Goal: Task Accomplishment & Management: Use online tool/utility

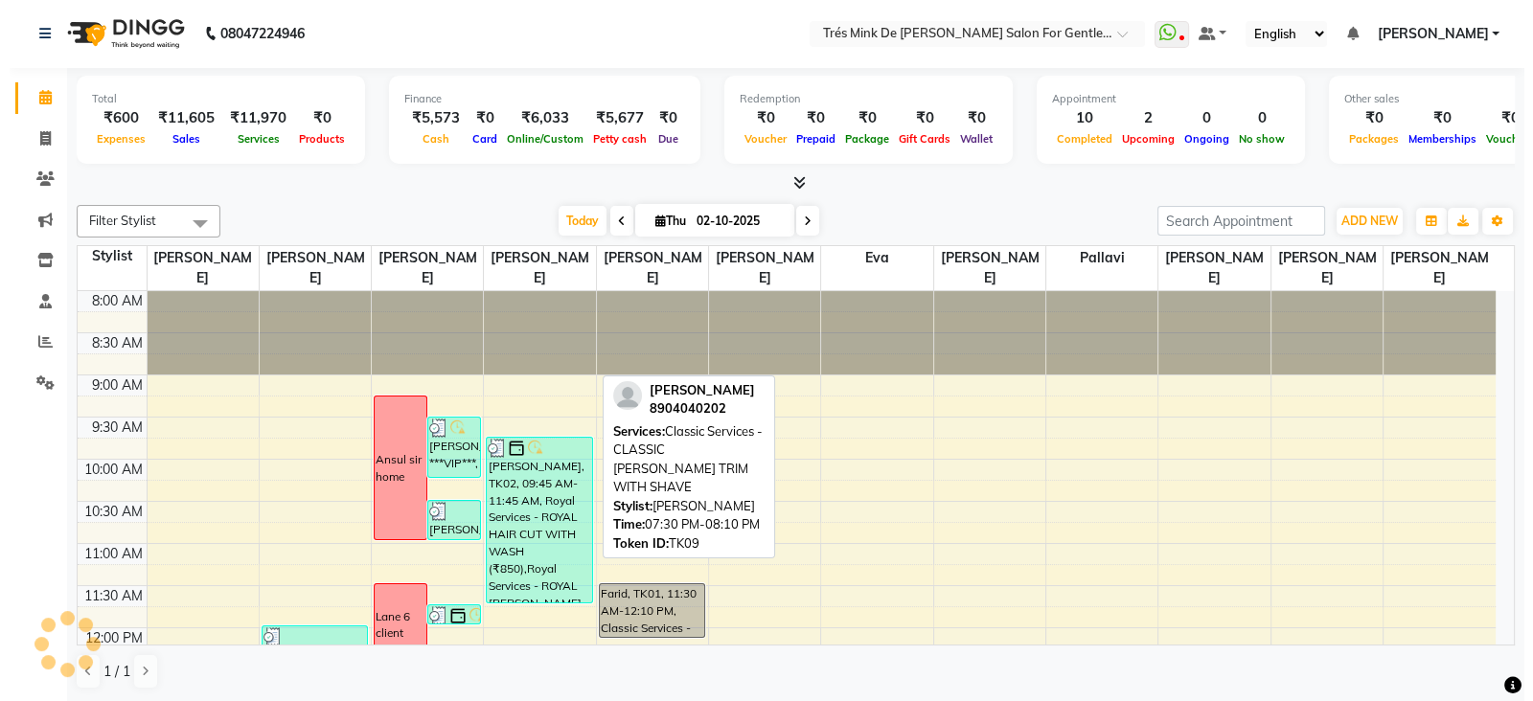
scroll to position [920, 0]
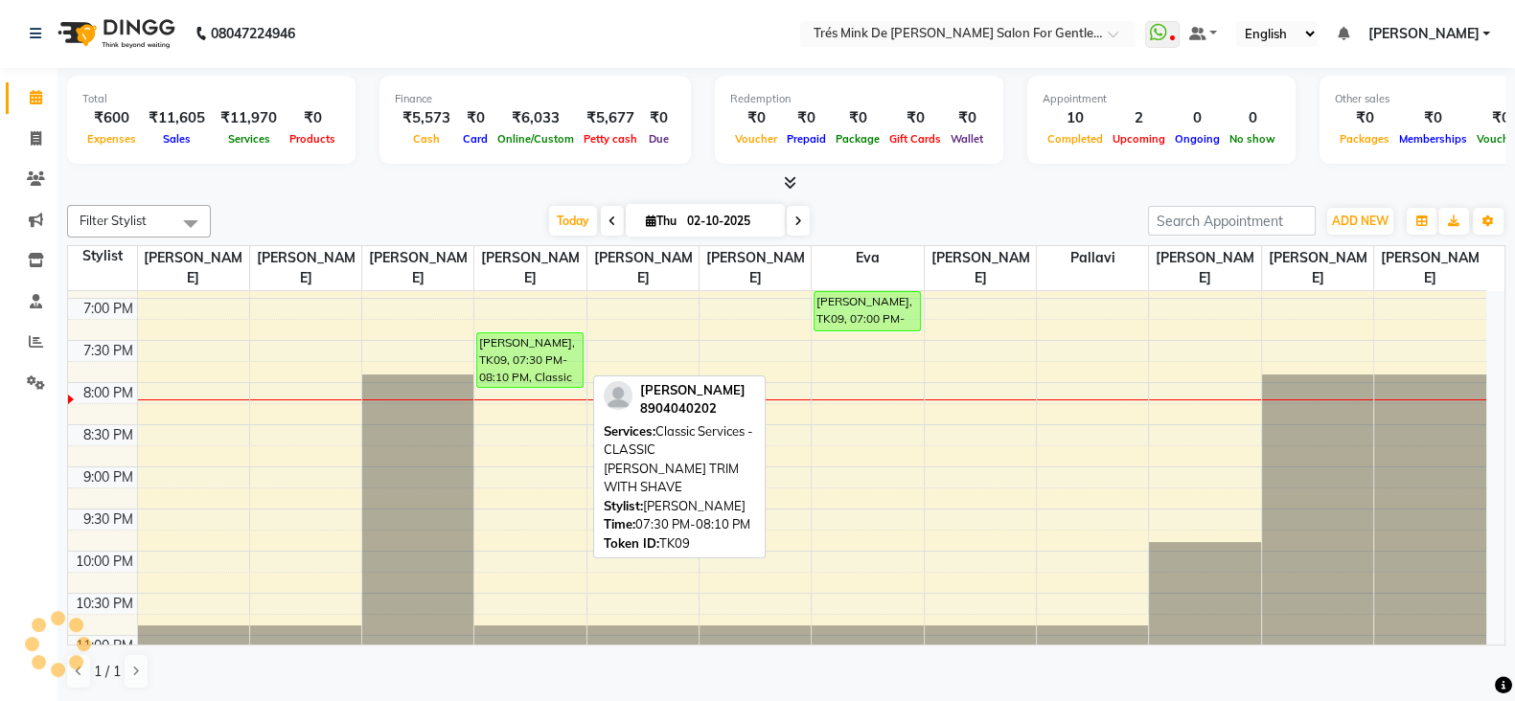
click at [569, 363] on div "[PERSON_NAME], TK09, 07:30 PM-08:10 PM, Classic Services - CLASSIC [PERSON_NAME…" at bounding box center [529, 360] width 104 height 54
select select "6"
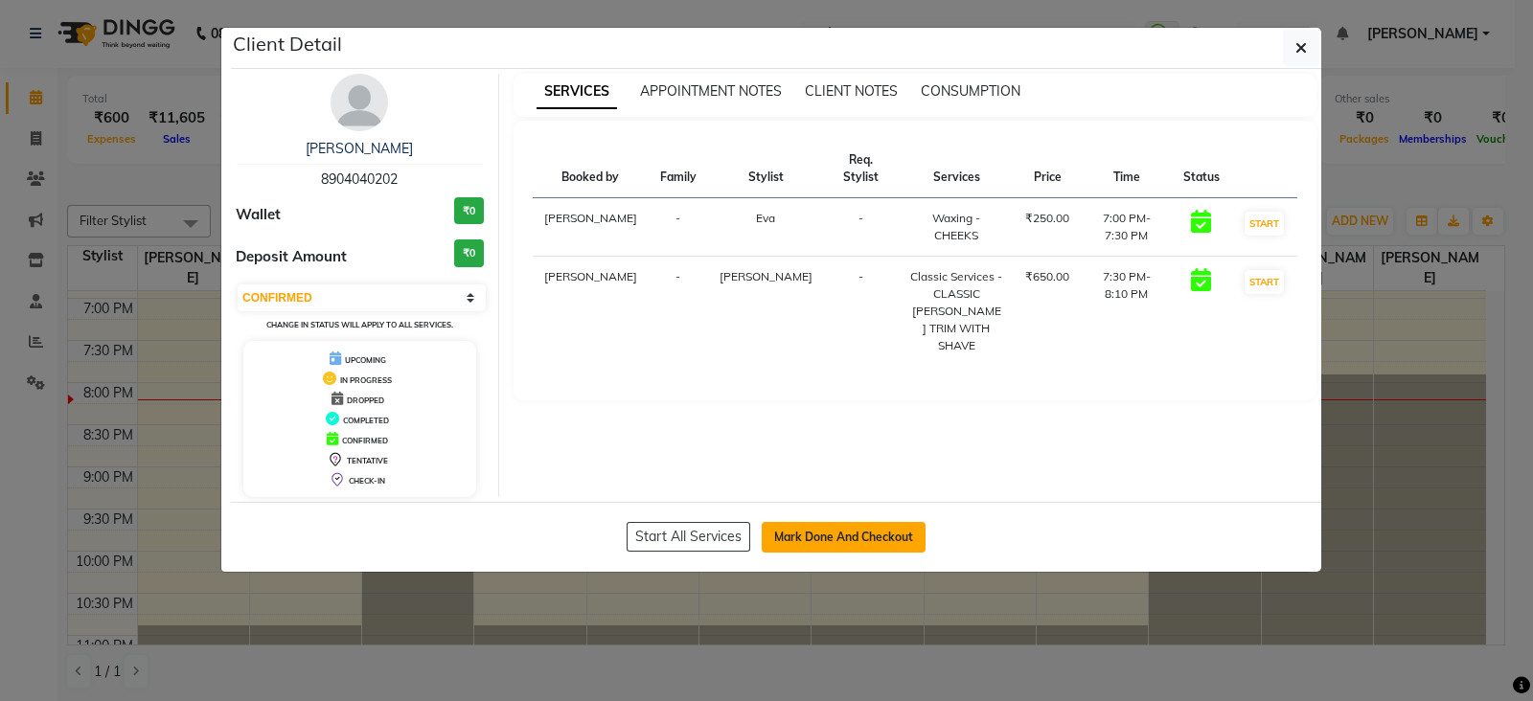
click at [854, 529] on button "Mark Done And Checkout" at bounding box center [844, 537] width 164 height 31
select select "service"
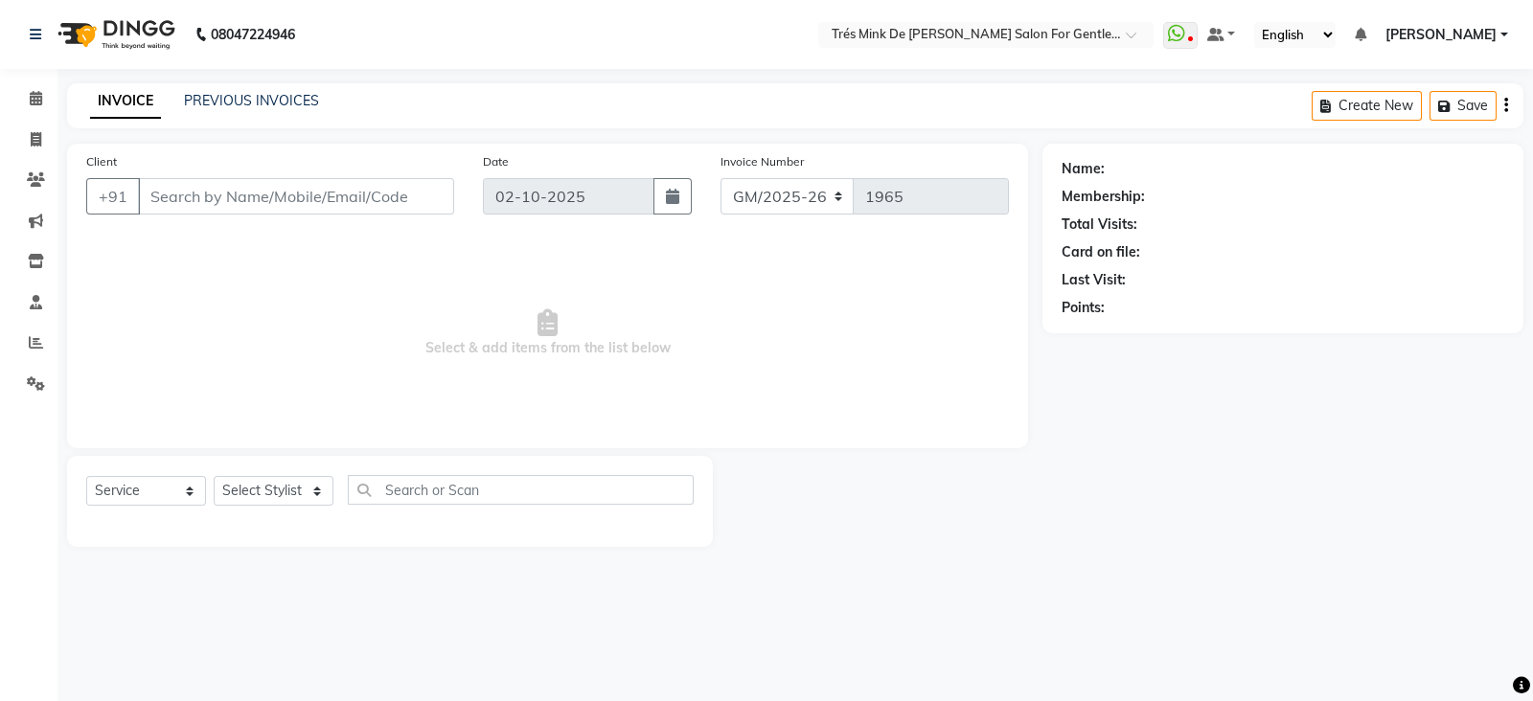
type input "8904040202"
select select "80550"
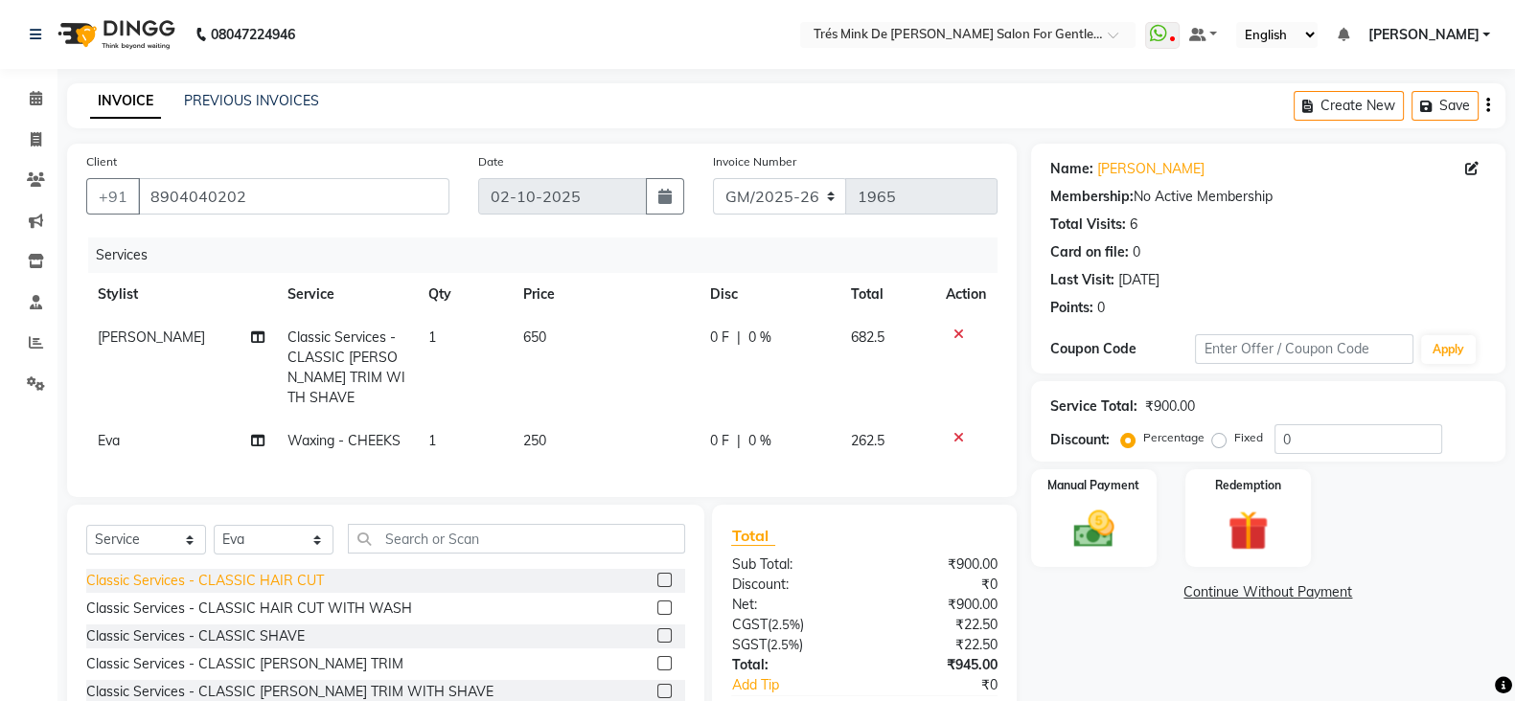
scroll to position [114, 0]
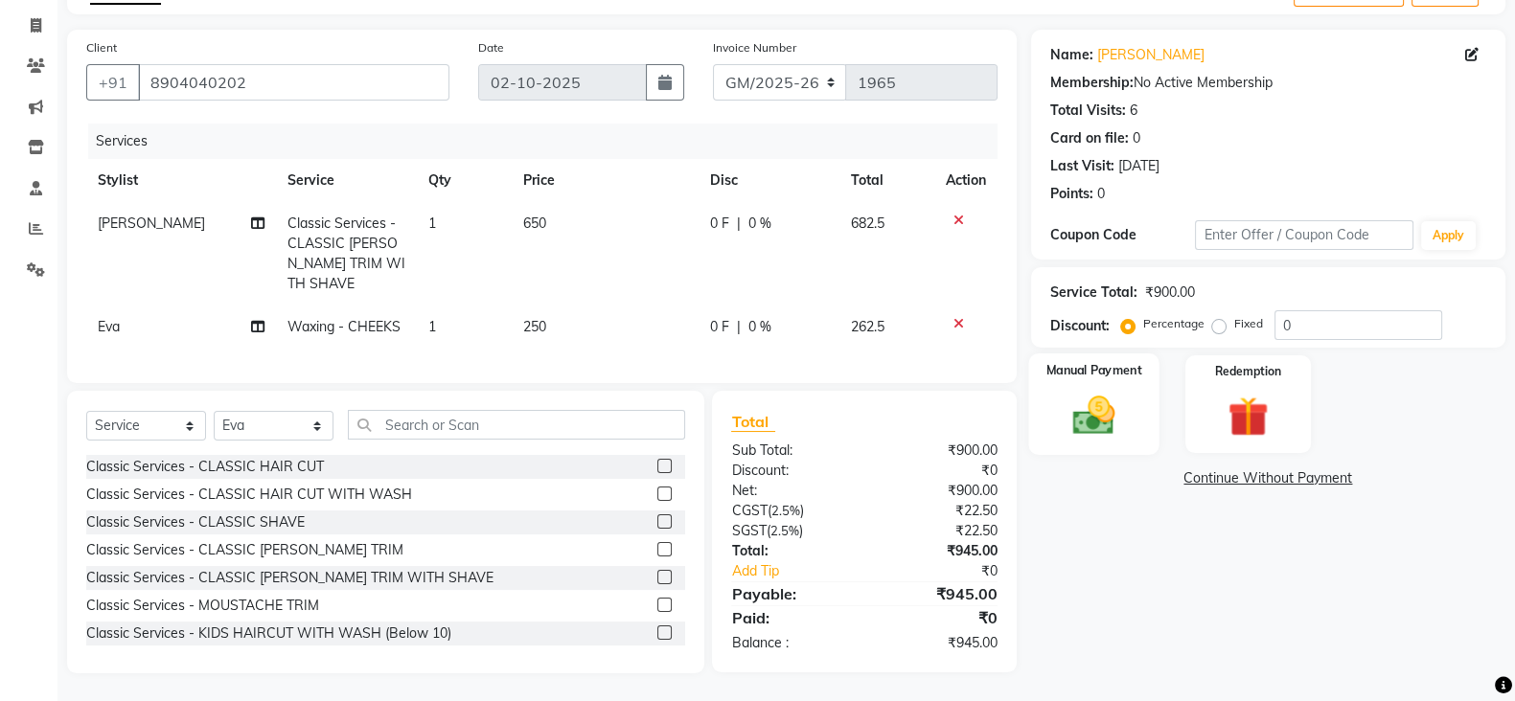
click at [1120, 445] on div "Manual Payment" at bounding box center [1093, 405] width 131 height 102
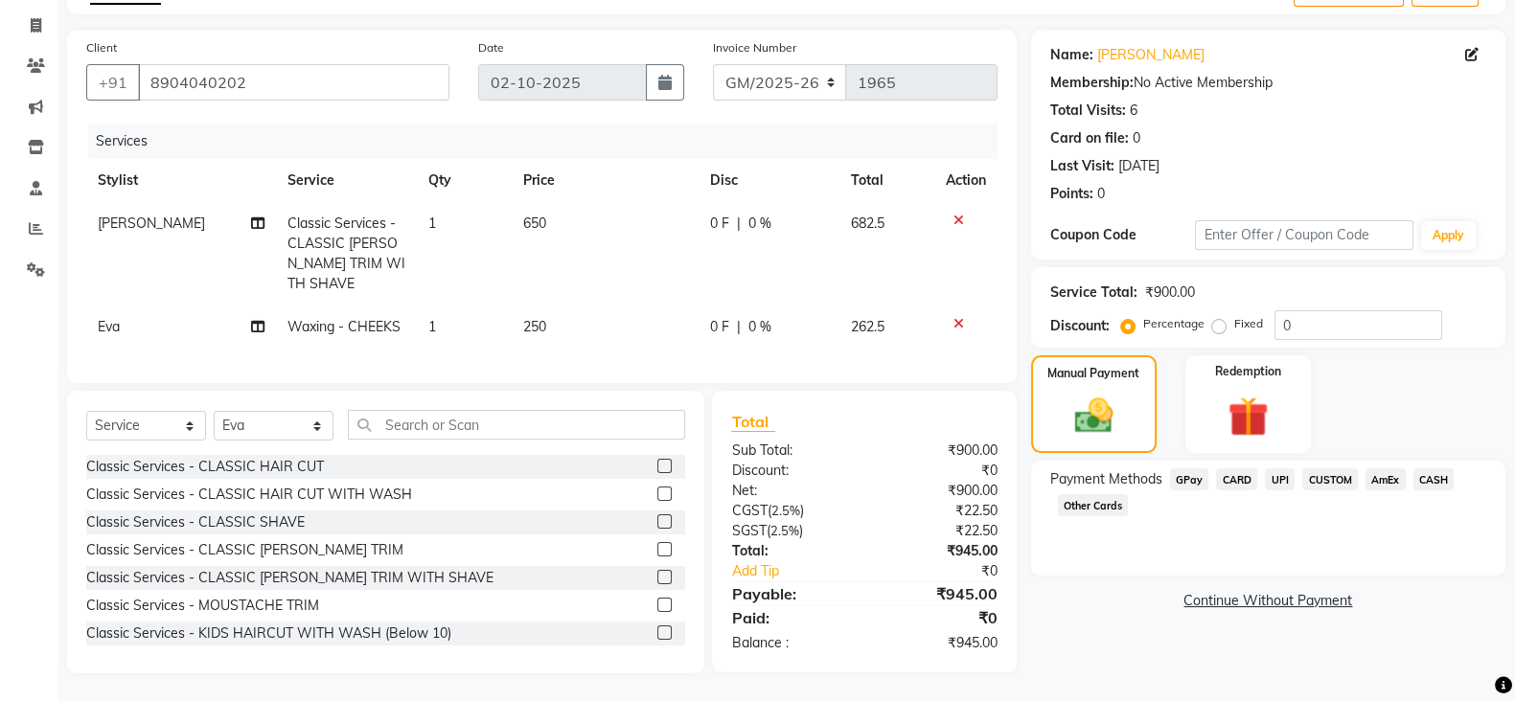
click at [1241, 481] on span "CARD" at bounding box center [1236, 480] width 41 height 22
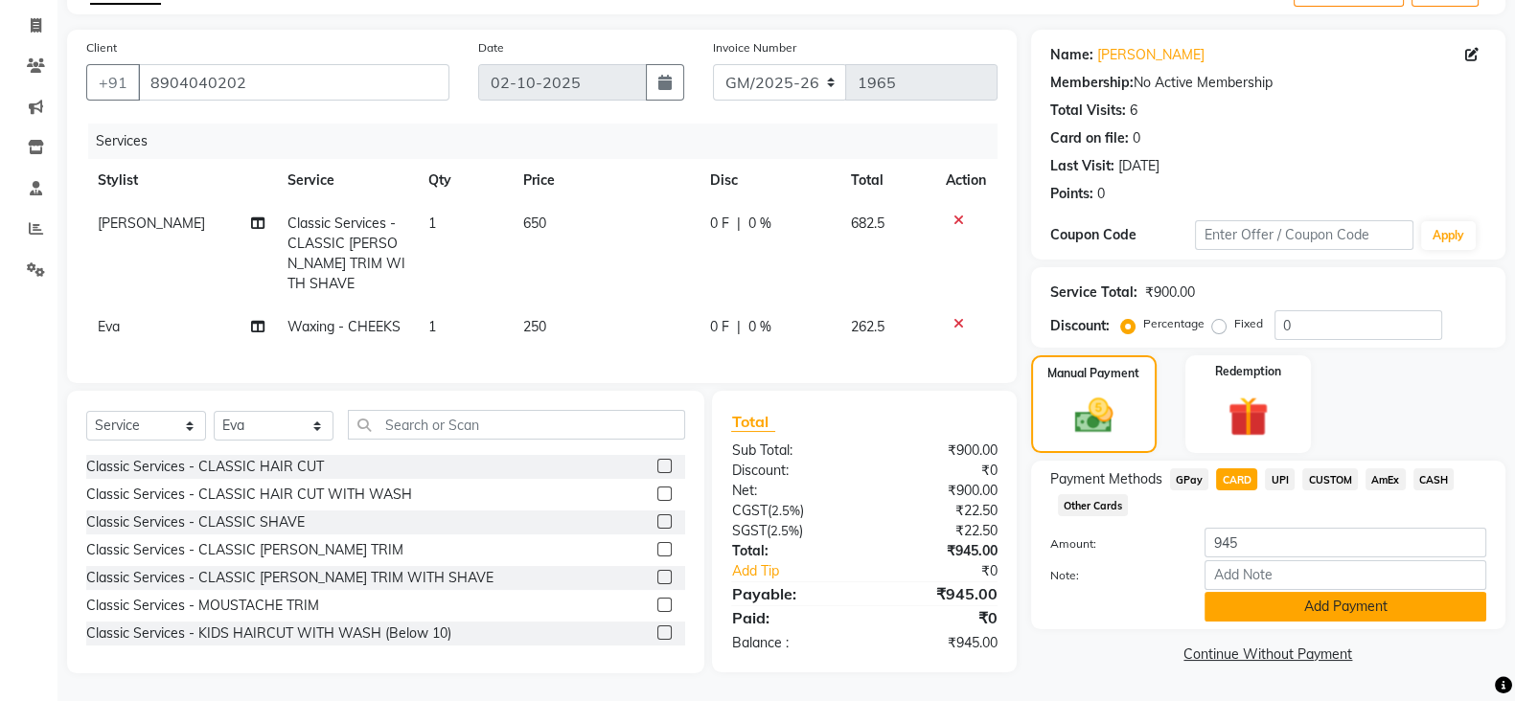
click at [1271, 608] on button "Add Payment" at bounding box center [1346, 607] width 282 height 30
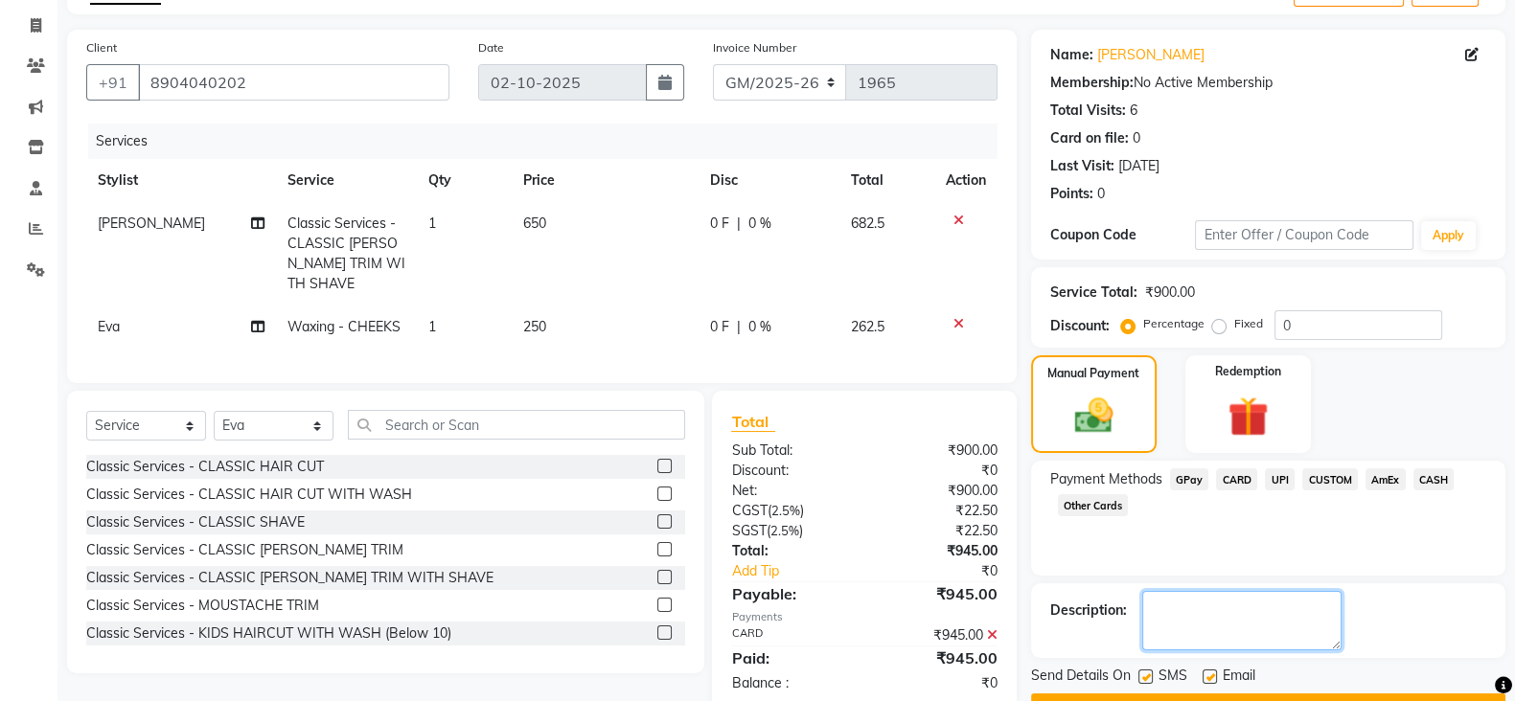
click at [1271, 608] on textarea at bounding box center [1241, 620] width 199 height 59
type textarea "Gaurav"
click at [1264, 666] on div "Send Details On SMS Email Checkout" at bounding box center [1268, 694] width 474 height 57
click at [1266, 694] on button "Checkout" at bounding box center [1268, 709] width 474 height 30
click at [1266, 694] on div "Checkout" at bounding box center [1268, 709] width 474 height 30
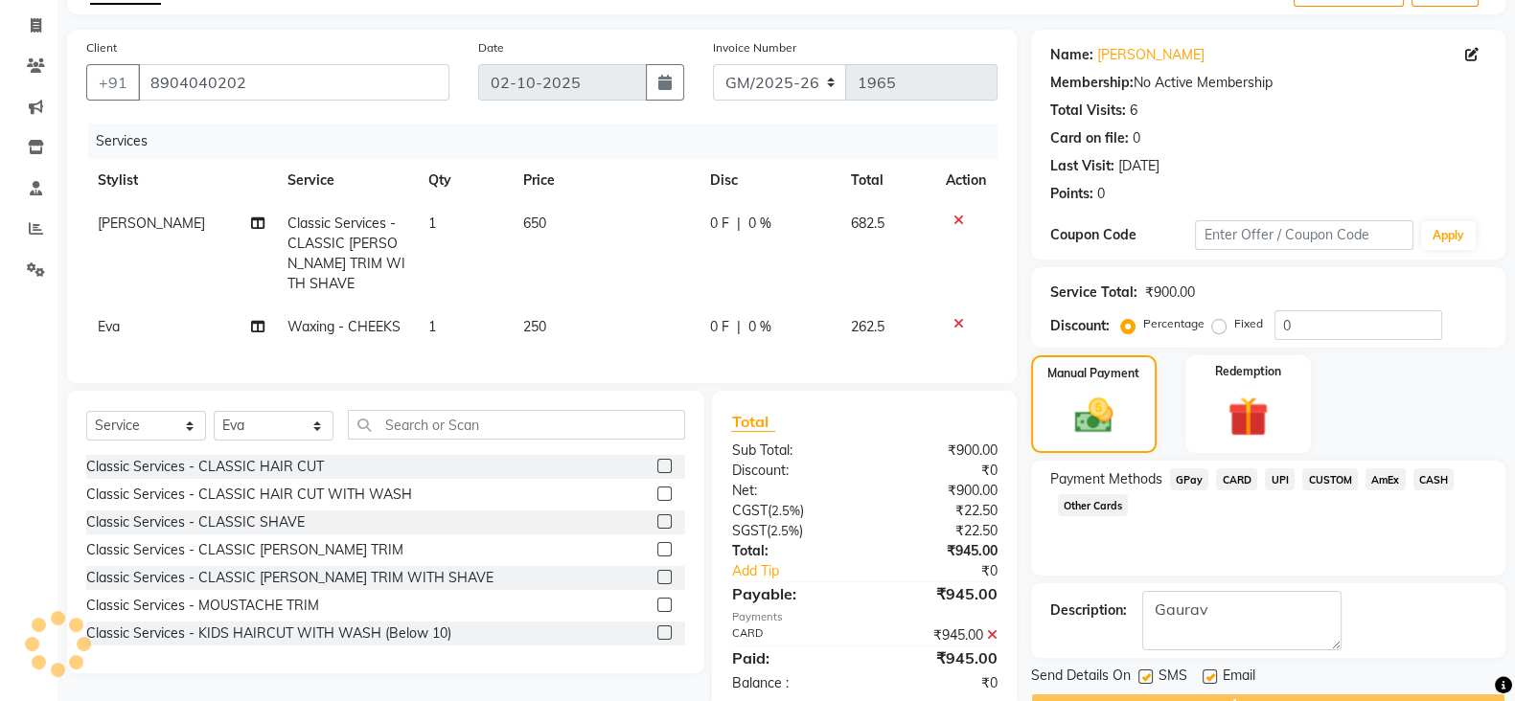
scroll to position [164, 0]
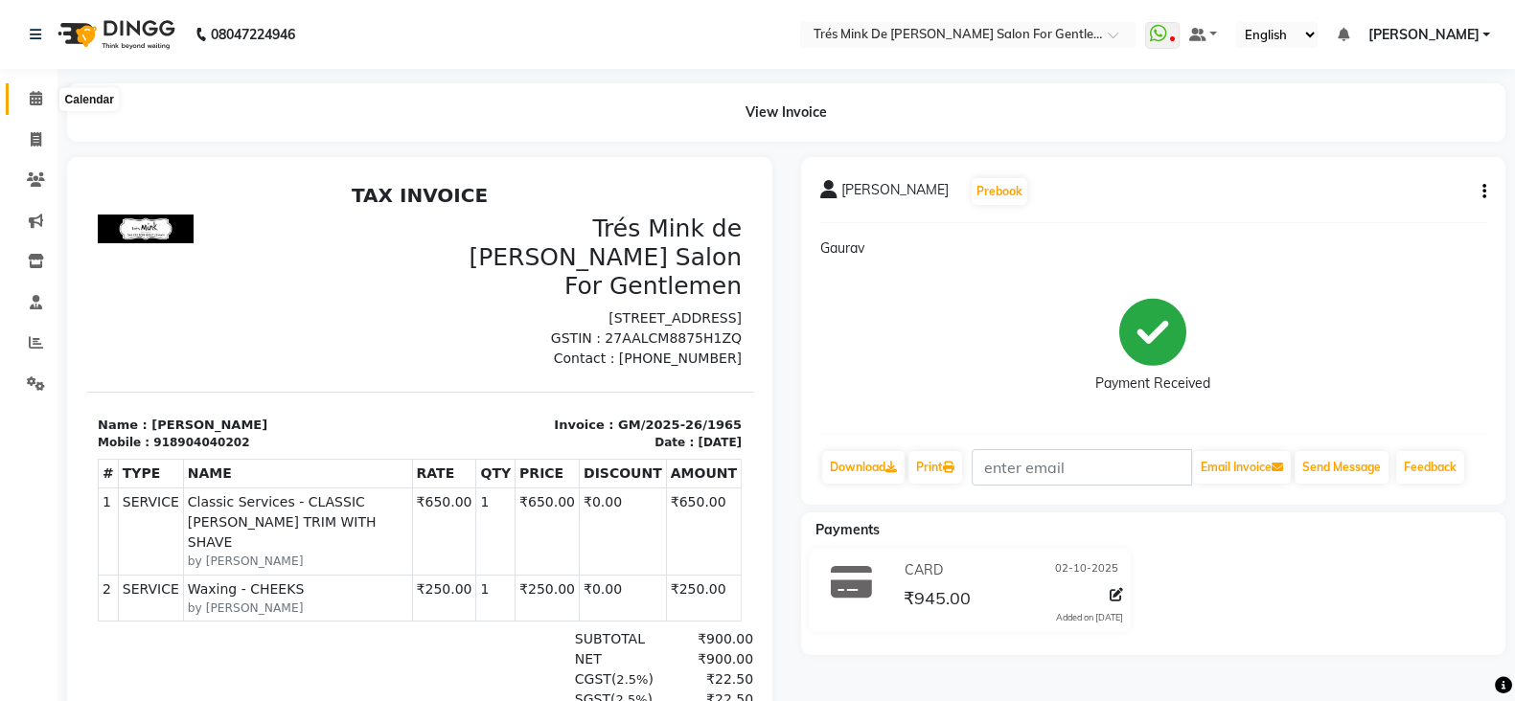
click at [44, 95] on span at bounding box center [36, 99] width 34 height 22
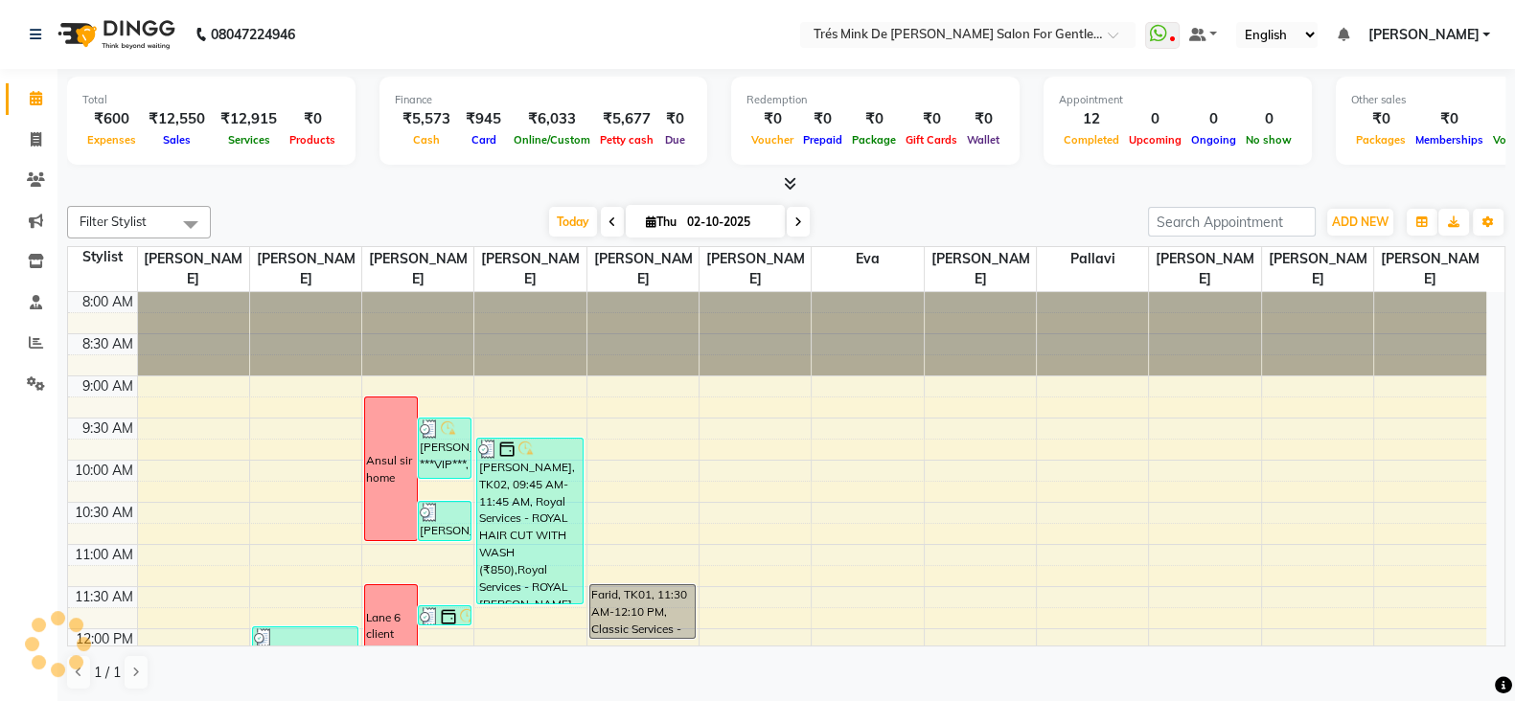
scroll to position [946, 0]
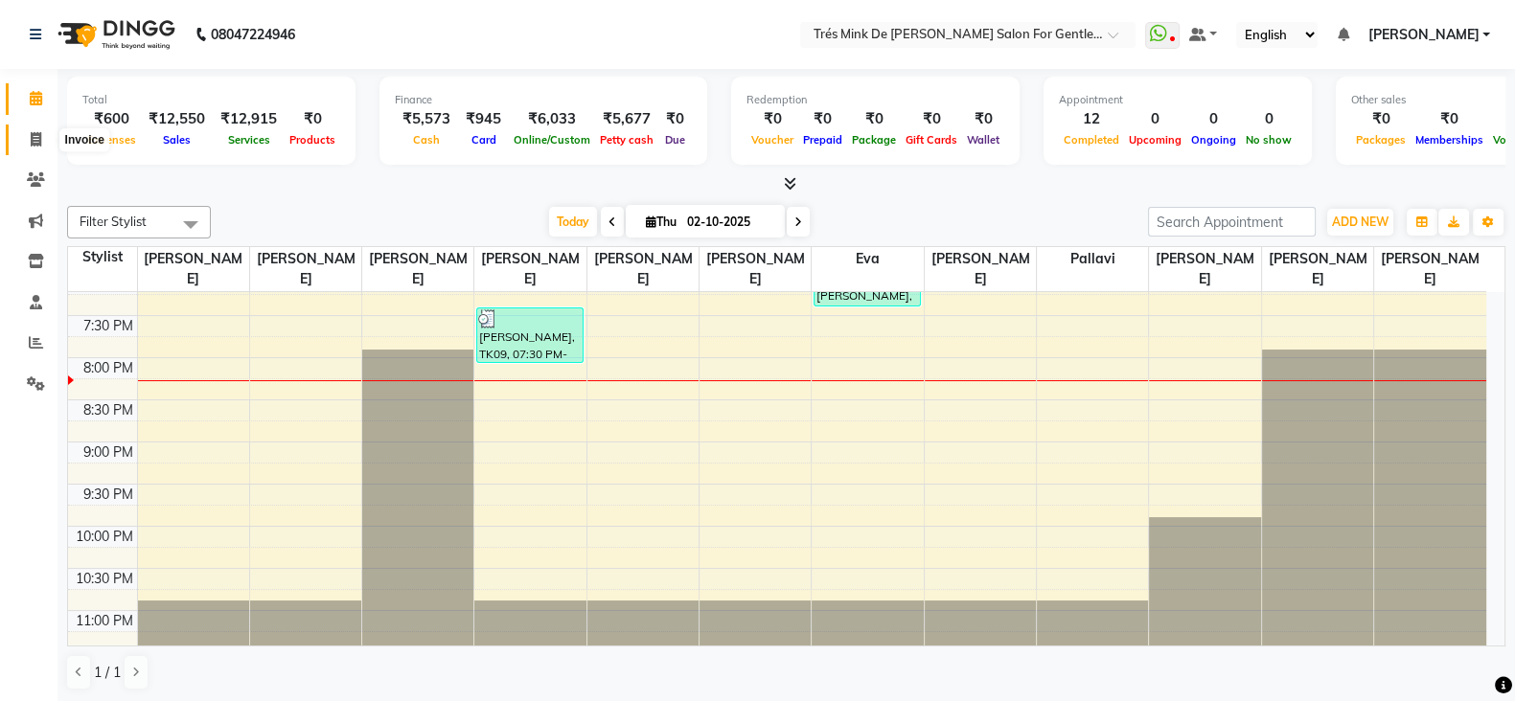
click at [28, 134] on span at bounding box center [36, 140] width 34 height 22
select select "service"
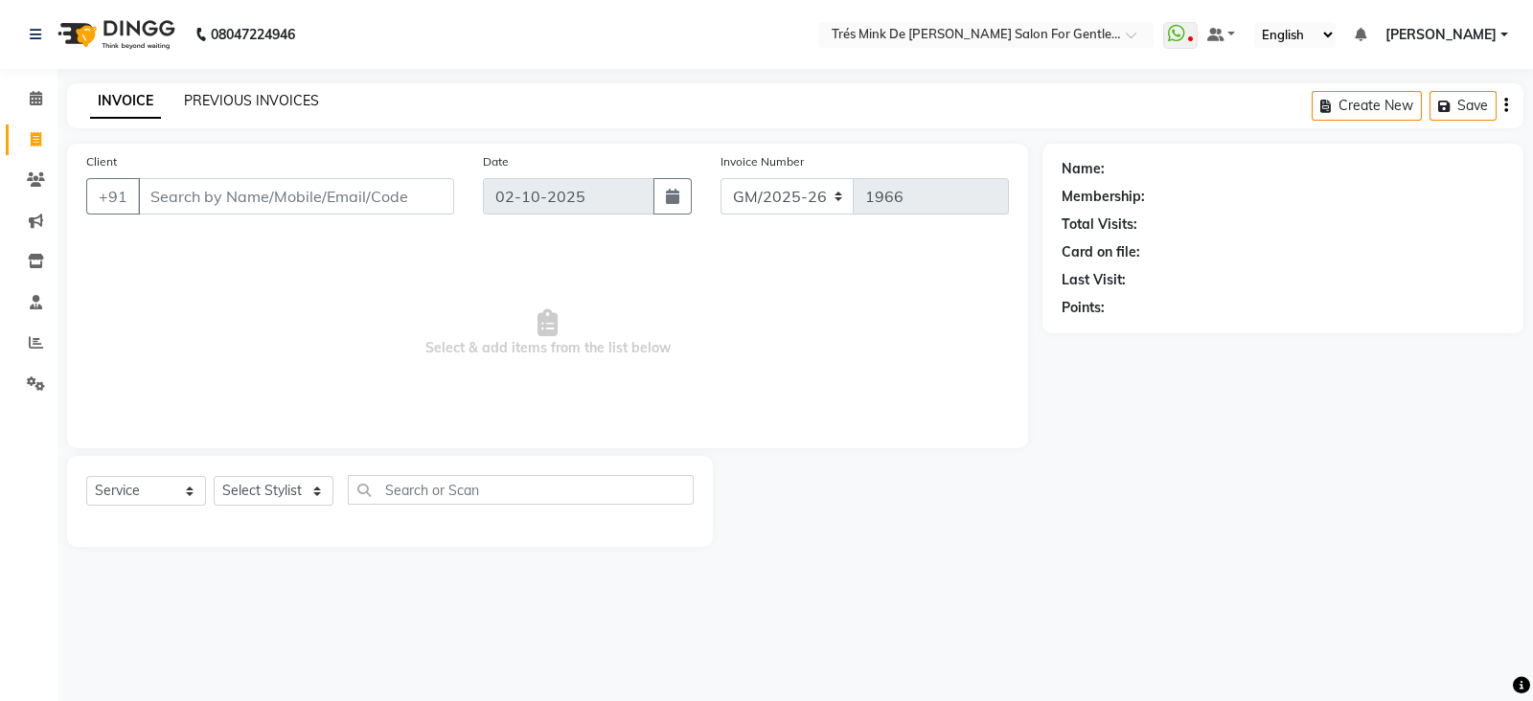
click at [264, 105] on link "PREVIOUS INVOICES" at bounding box center [251, 100] width 135 height 17
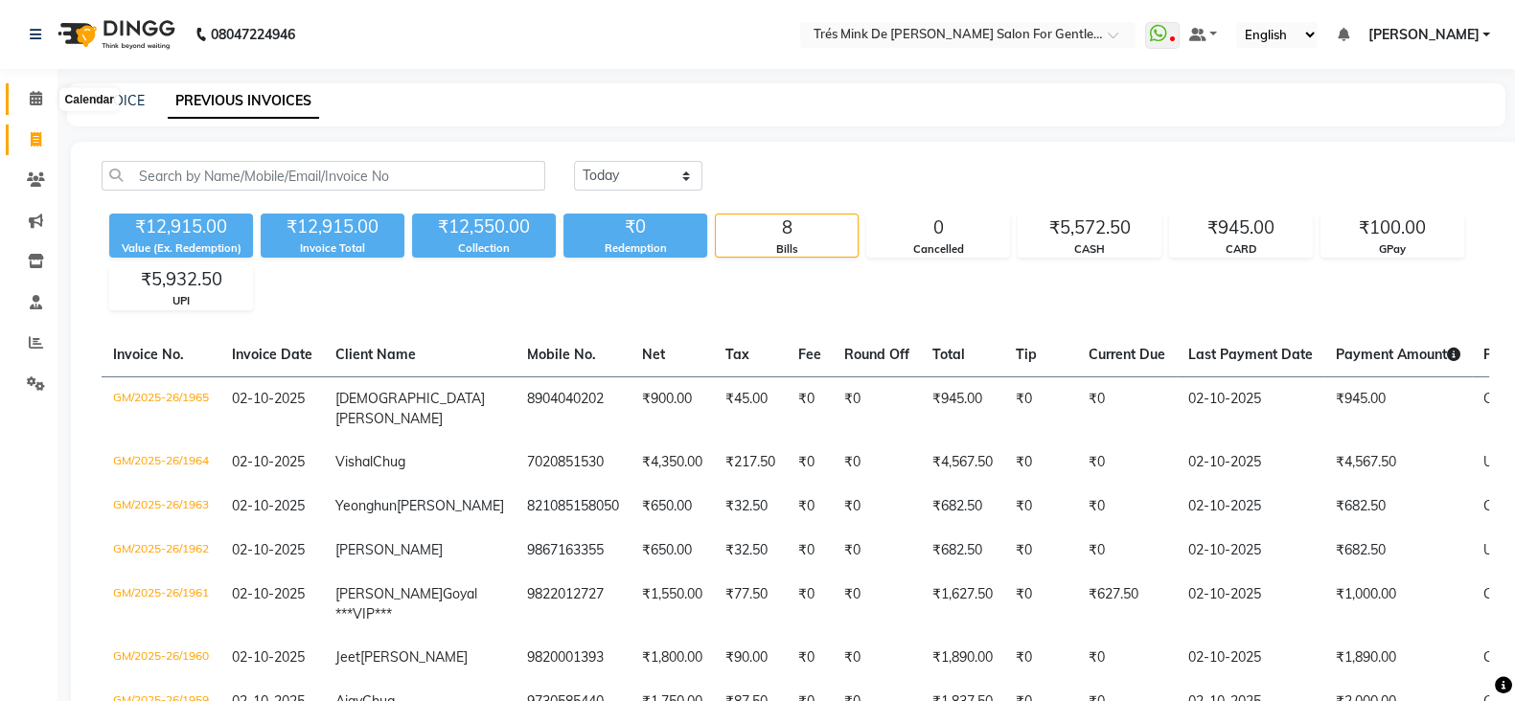
click at [19, 108] on span at bounding box center [36, 99] width 34 height 22
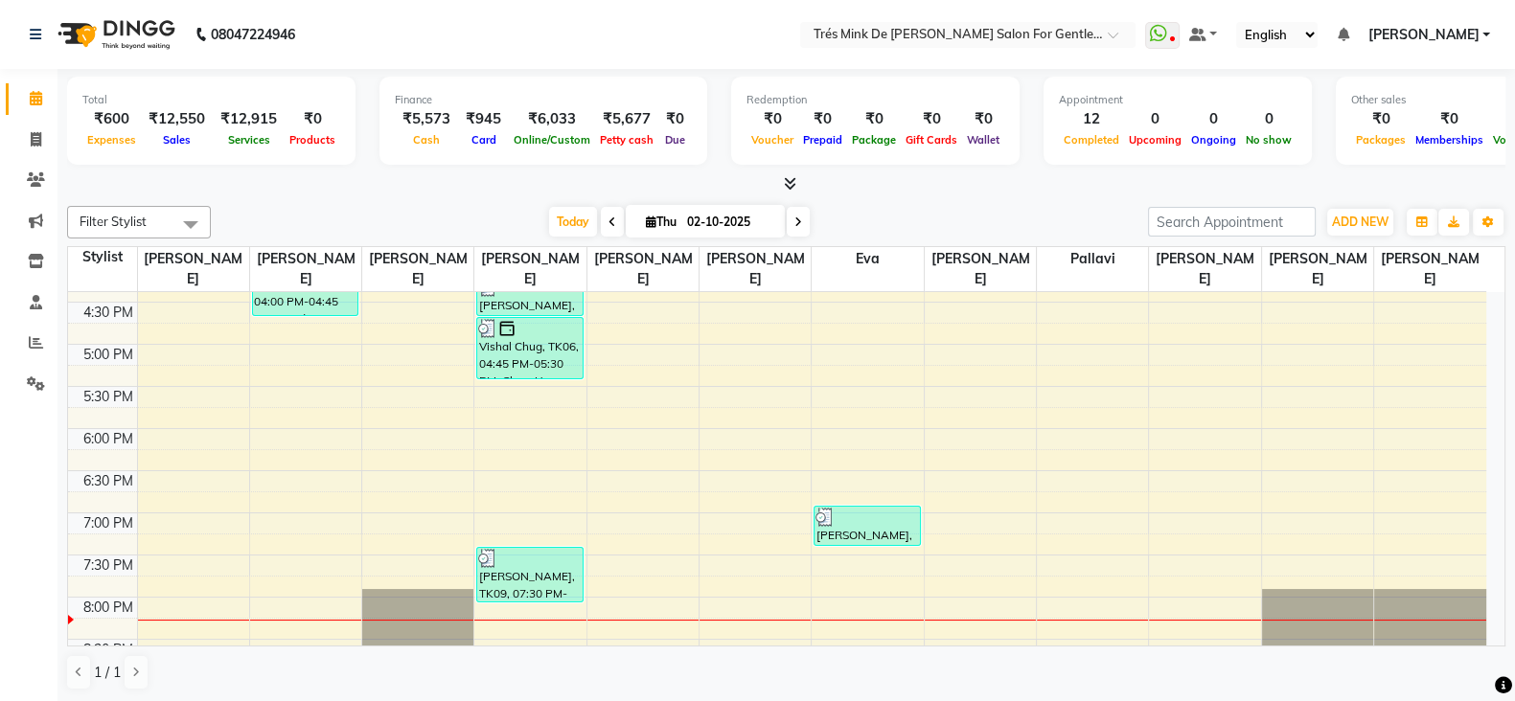
scroll to position [838, 0]
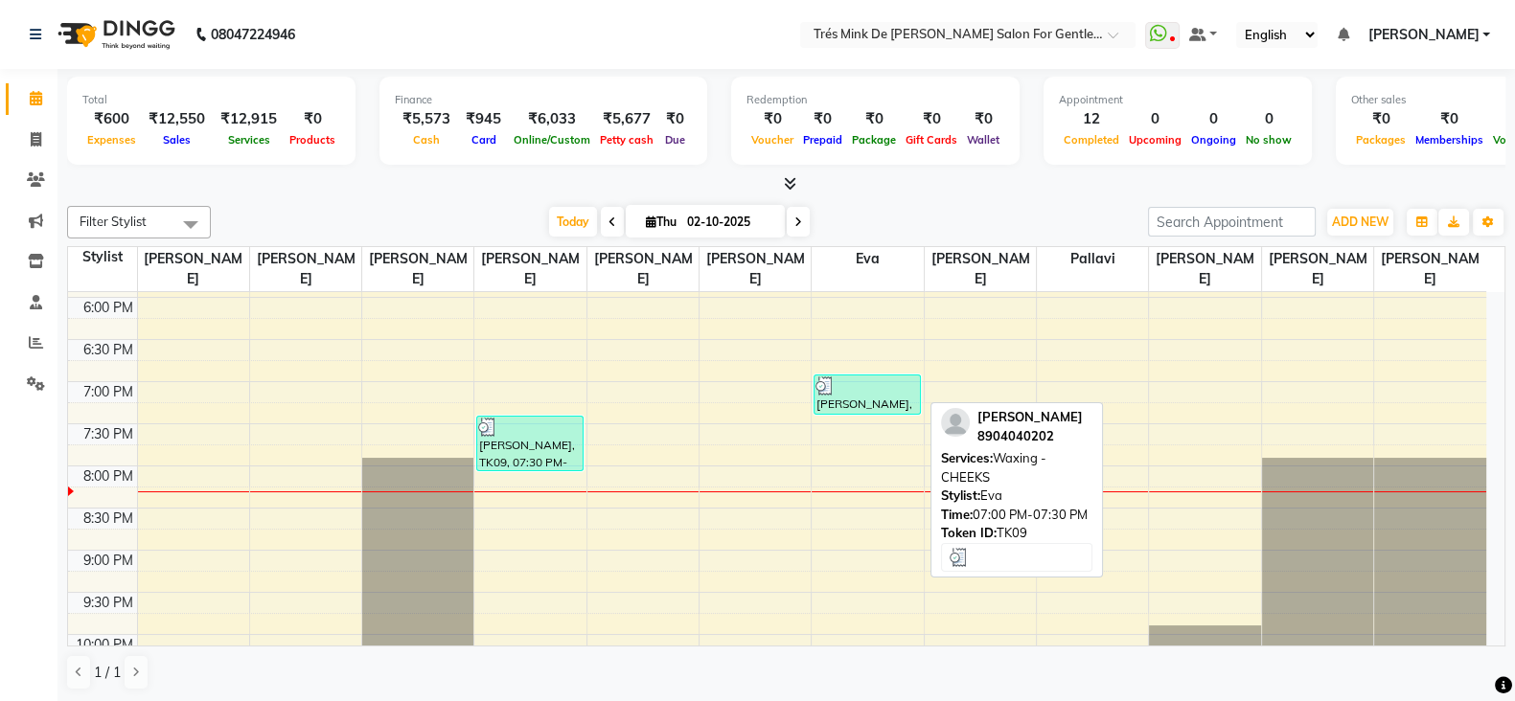
click at [891, 404] on div "[PERSON_NAME], TK09, 07:00 PM-07:30 PM, Waxing - CHEEKS" at bounding box center [867, 395] width 104 height 38
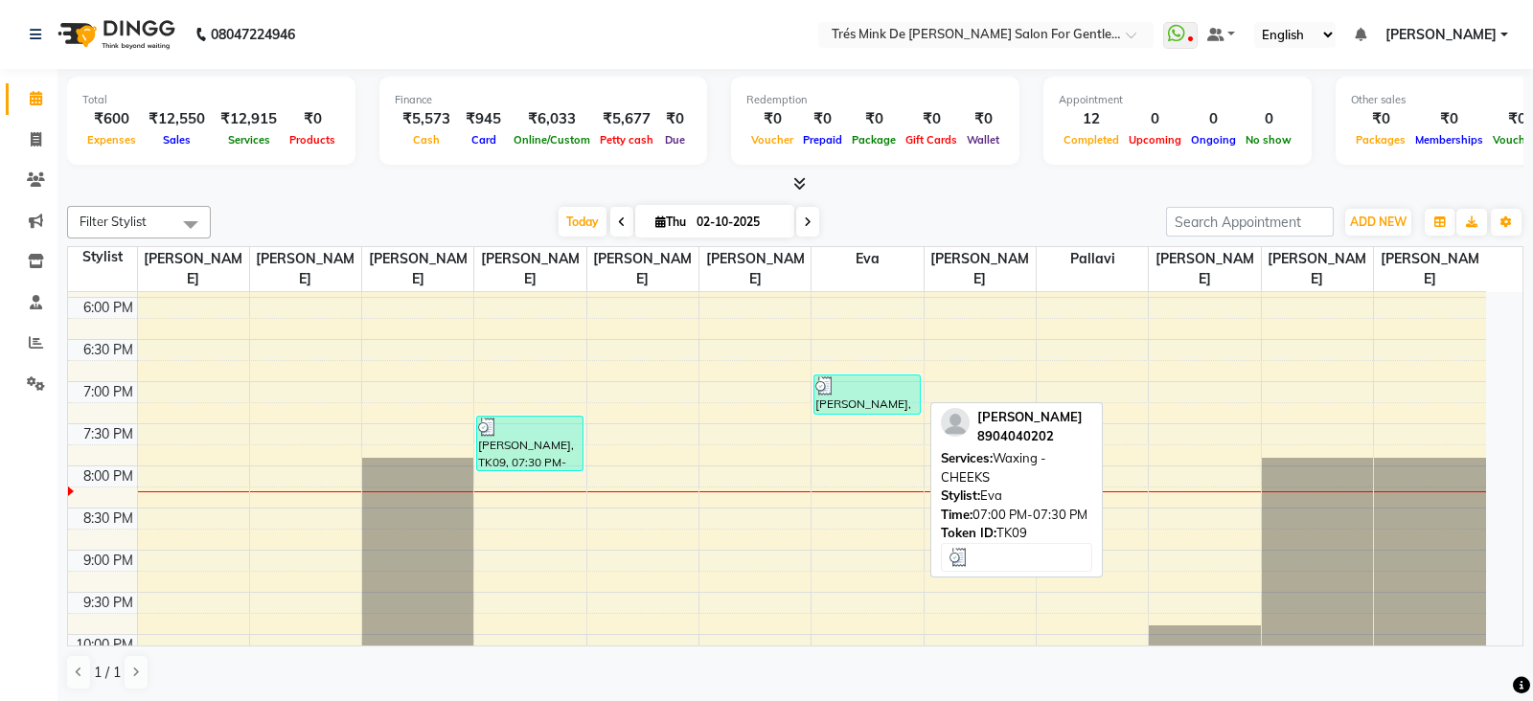
select select "3"
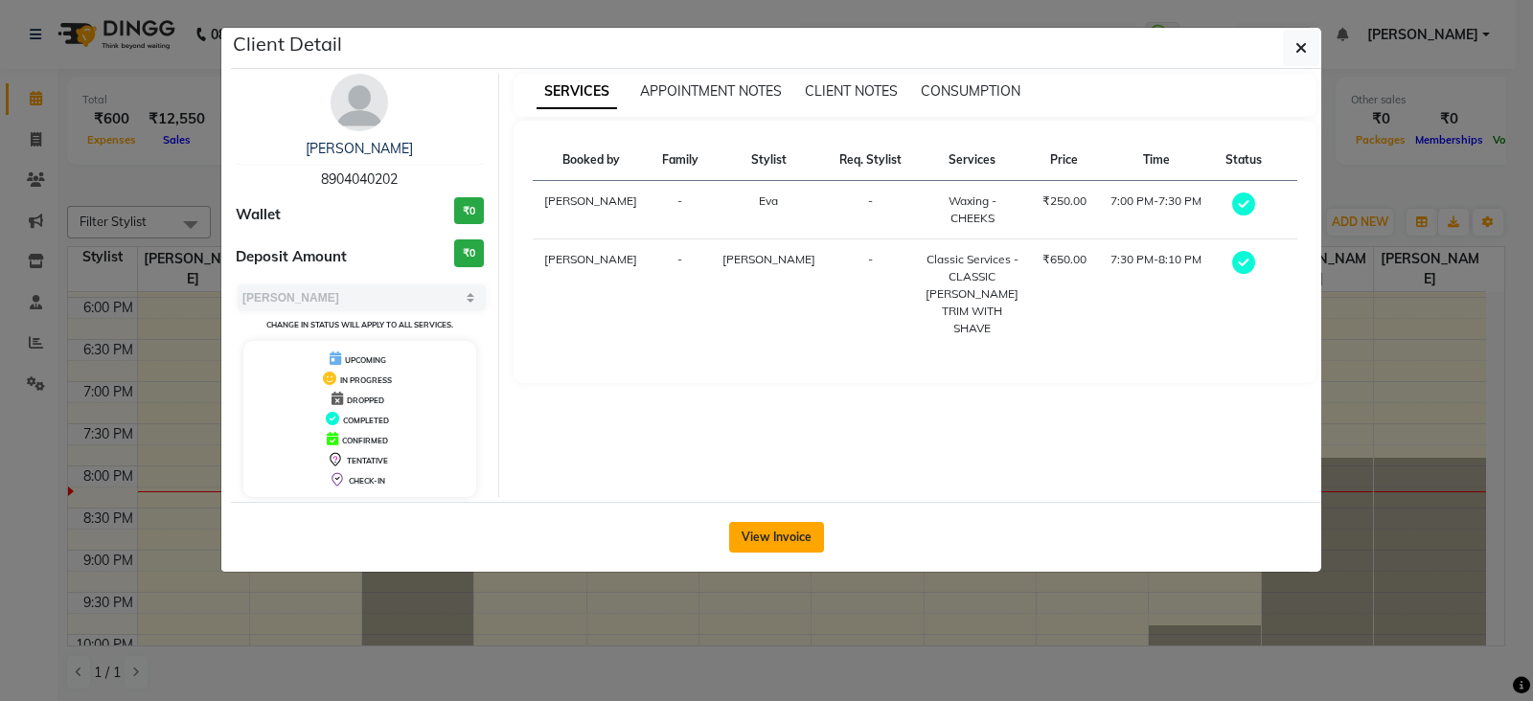
click at [760, 530] on button "View Invoice" at bounding box center [776, 537] width 95 height 31
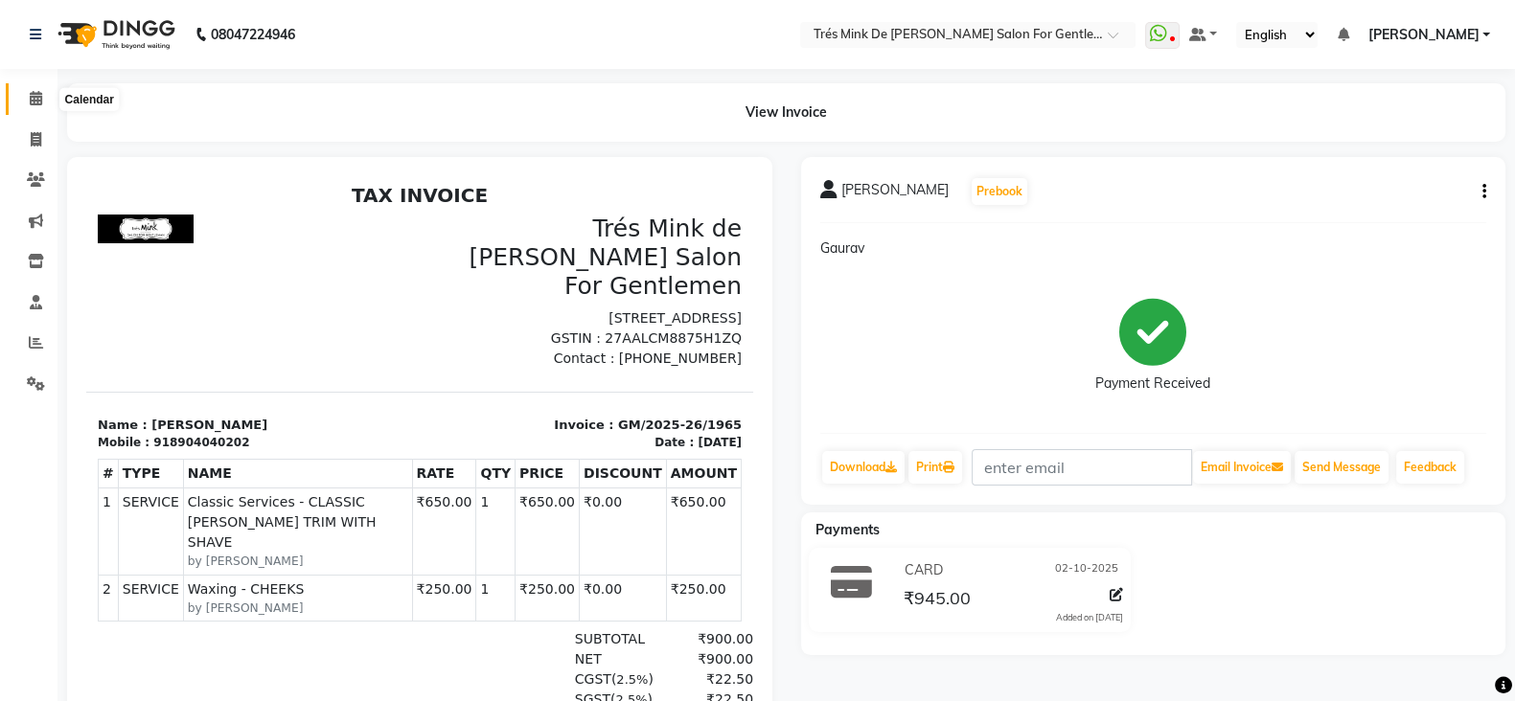
click at [32, 98] on icon at bounding box center [36, 98] width 12 height 14
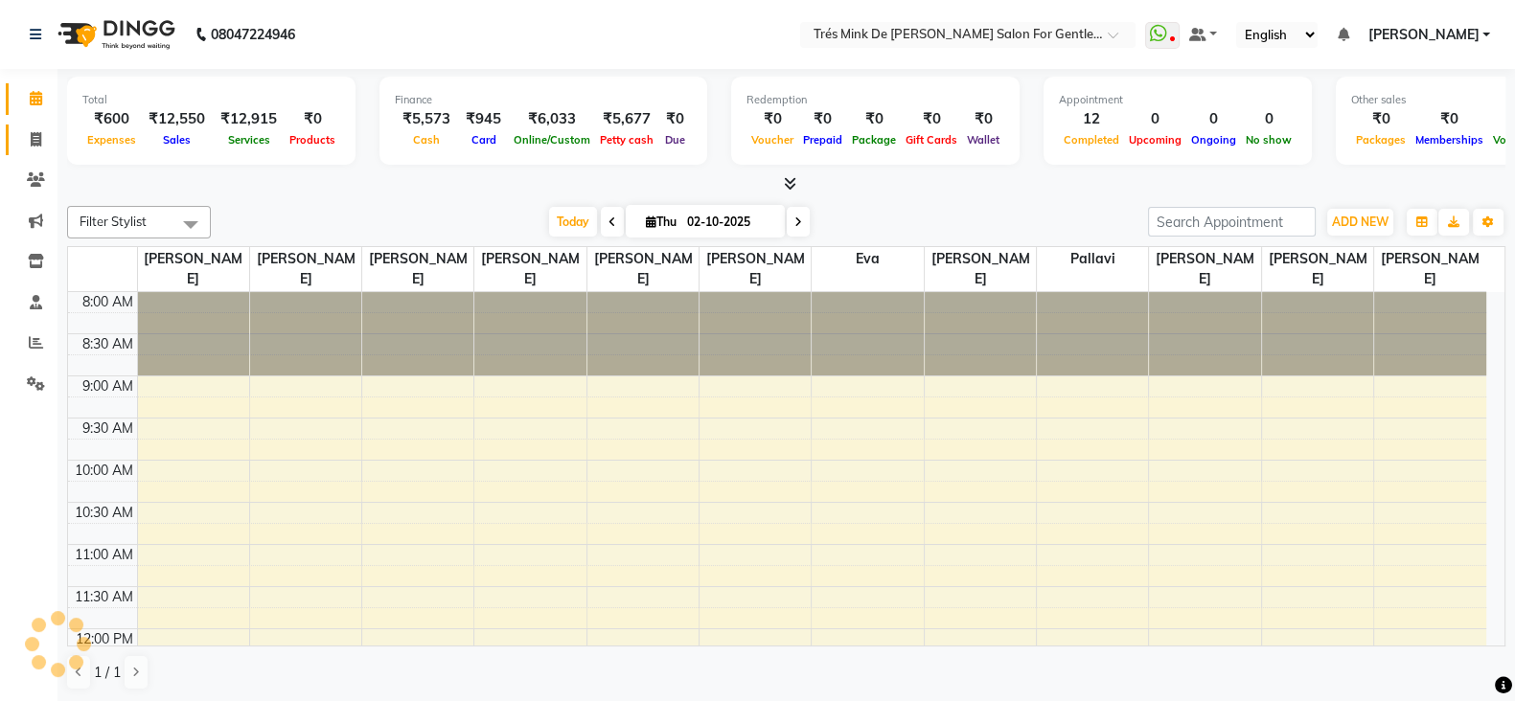
click at [30, 149] on span at bounding box center [36, 140] width 34 height 22
select select "service"
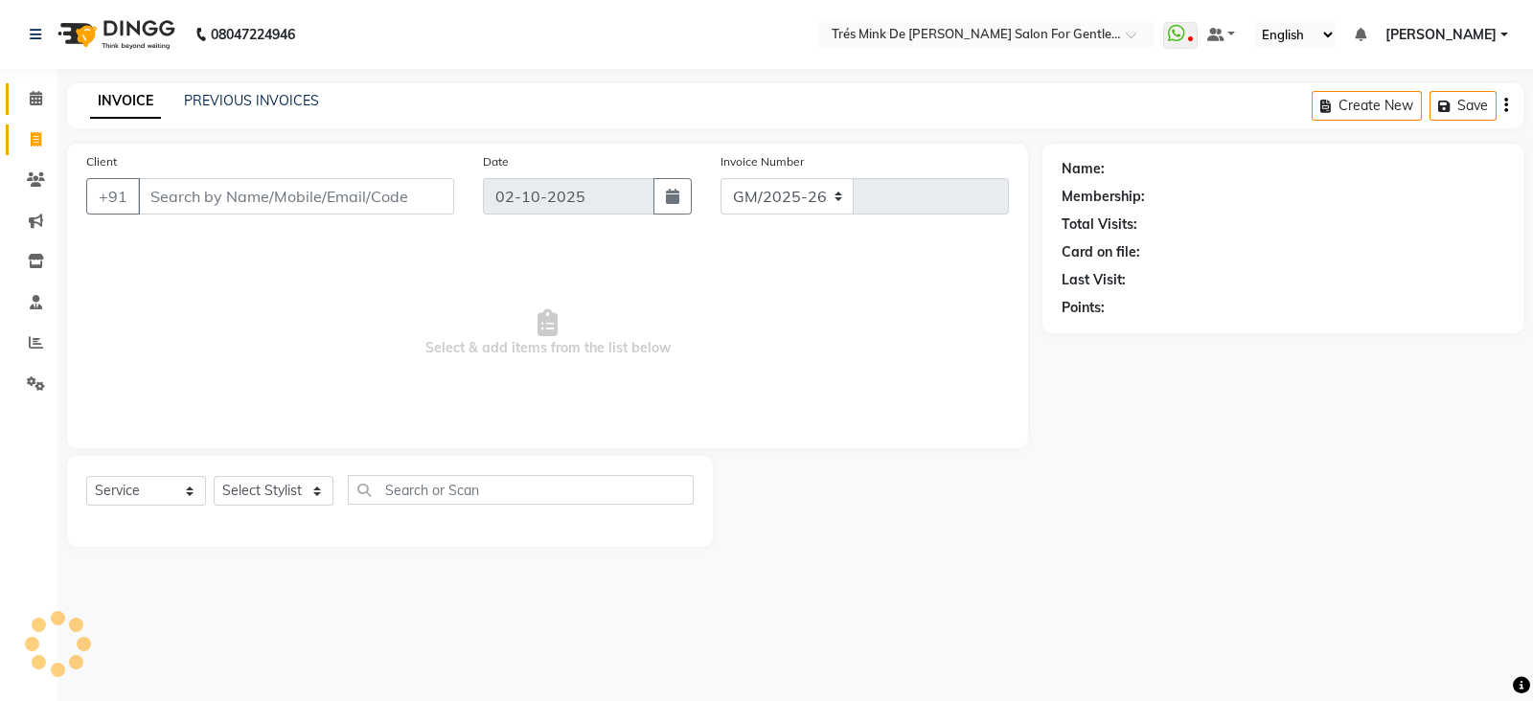
select select "4236"
type input "1966"
click at [297, 97] on link "PREVIOUS INVOICES" at bounding box center [251, 100] width 135 height 17
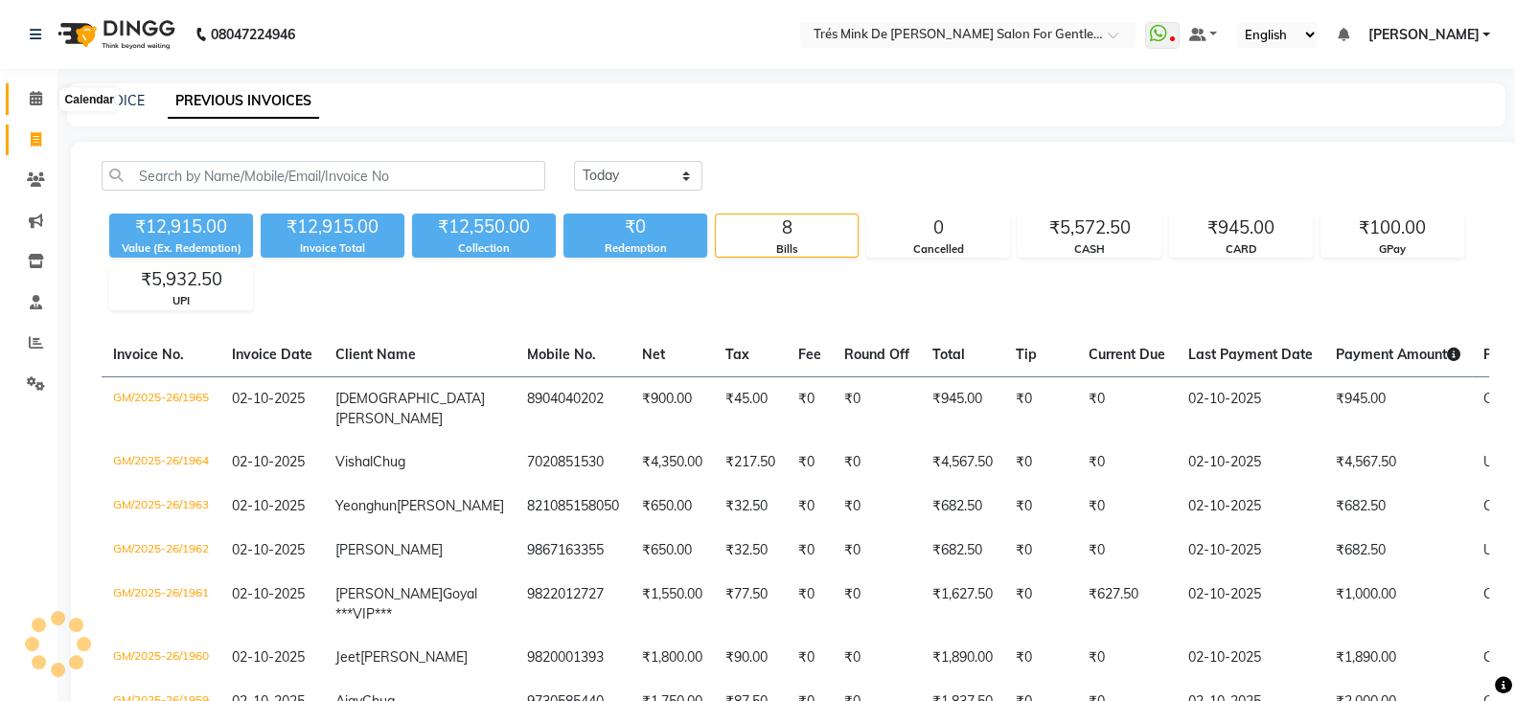
click at [49, 88] on span at bounding box center [36, 99] width 34 height 22
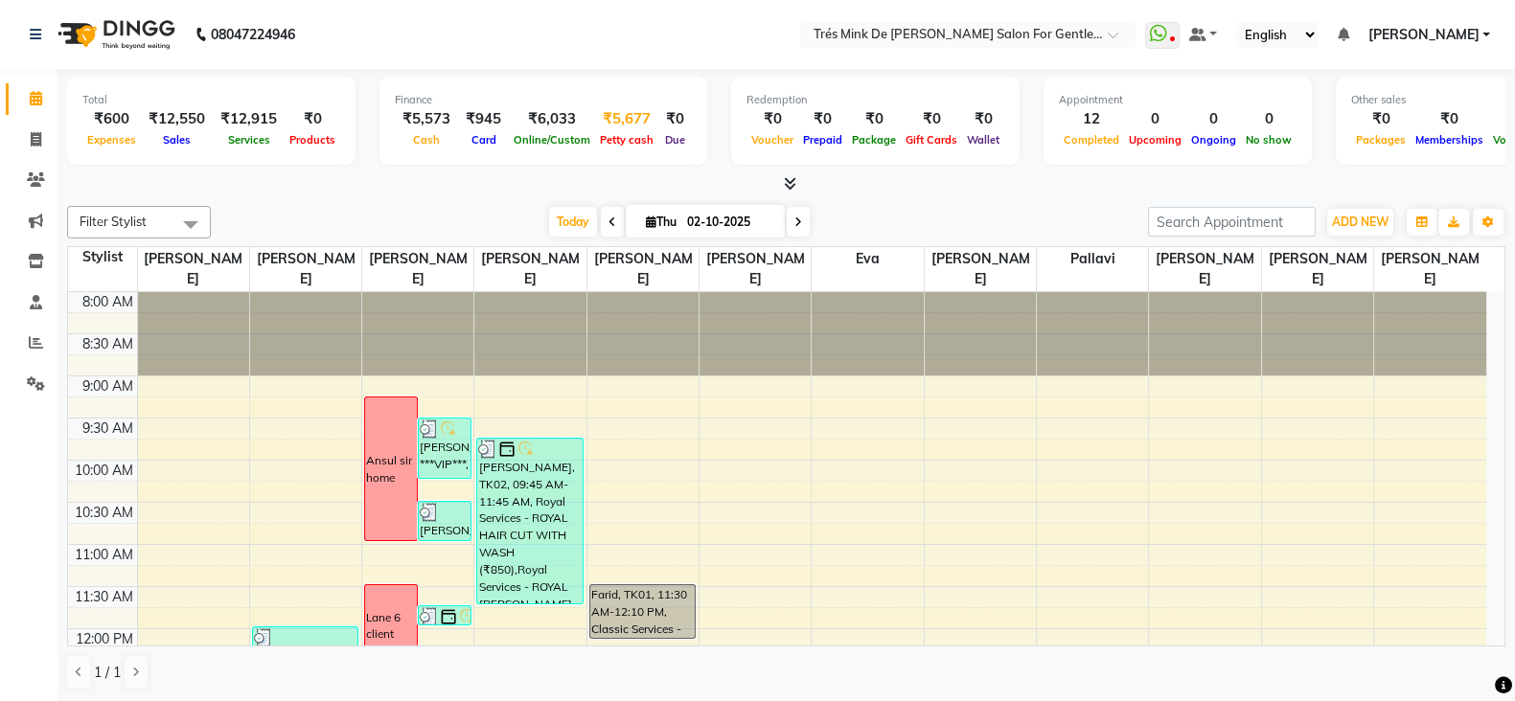
click at [622, 146] on span "Petty cash" at bounding box center [626, 139] width 63 height 13
select select "1898"
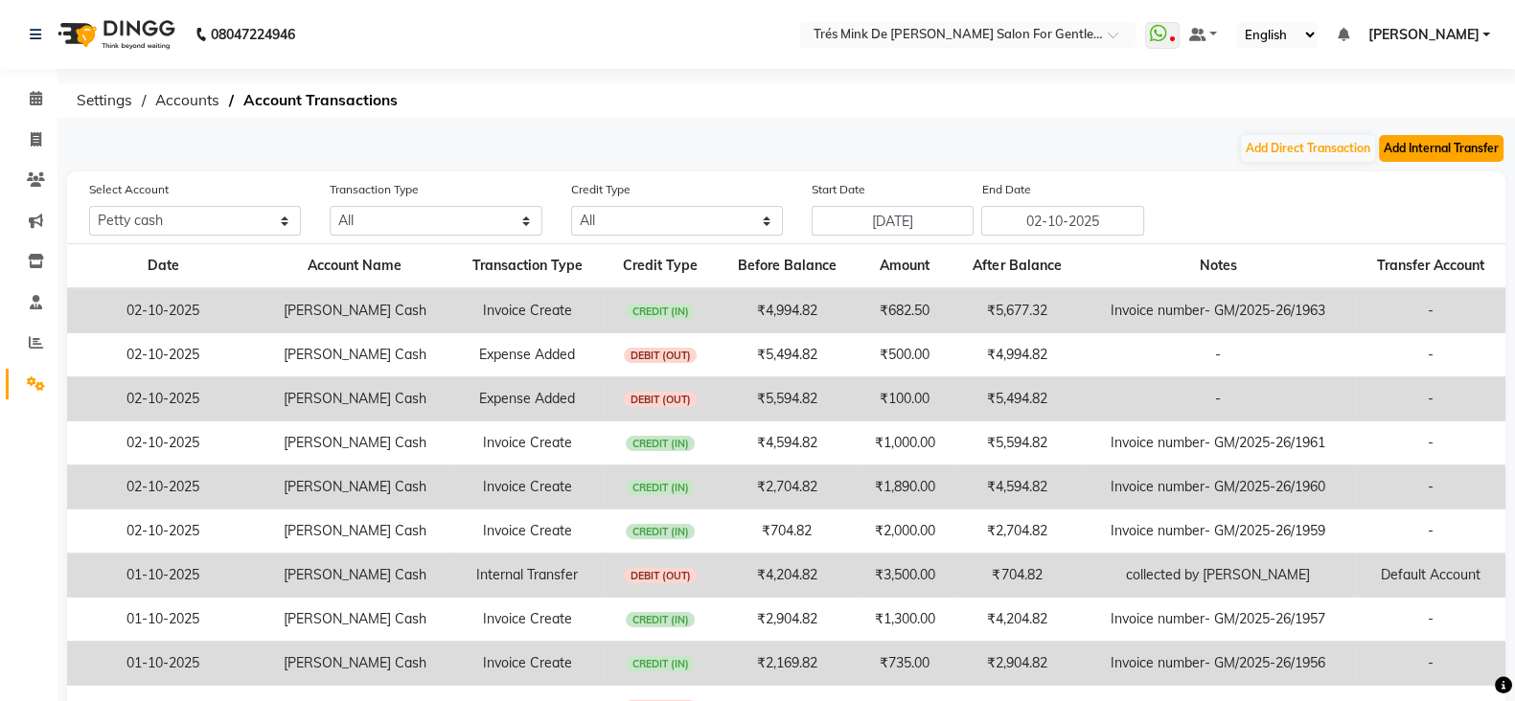
click at [1447, 155] on button "Add Internal Transfer" at bounding box center [1441, 148] width 125 height 27
select select "internal transfer"
select select "1898"
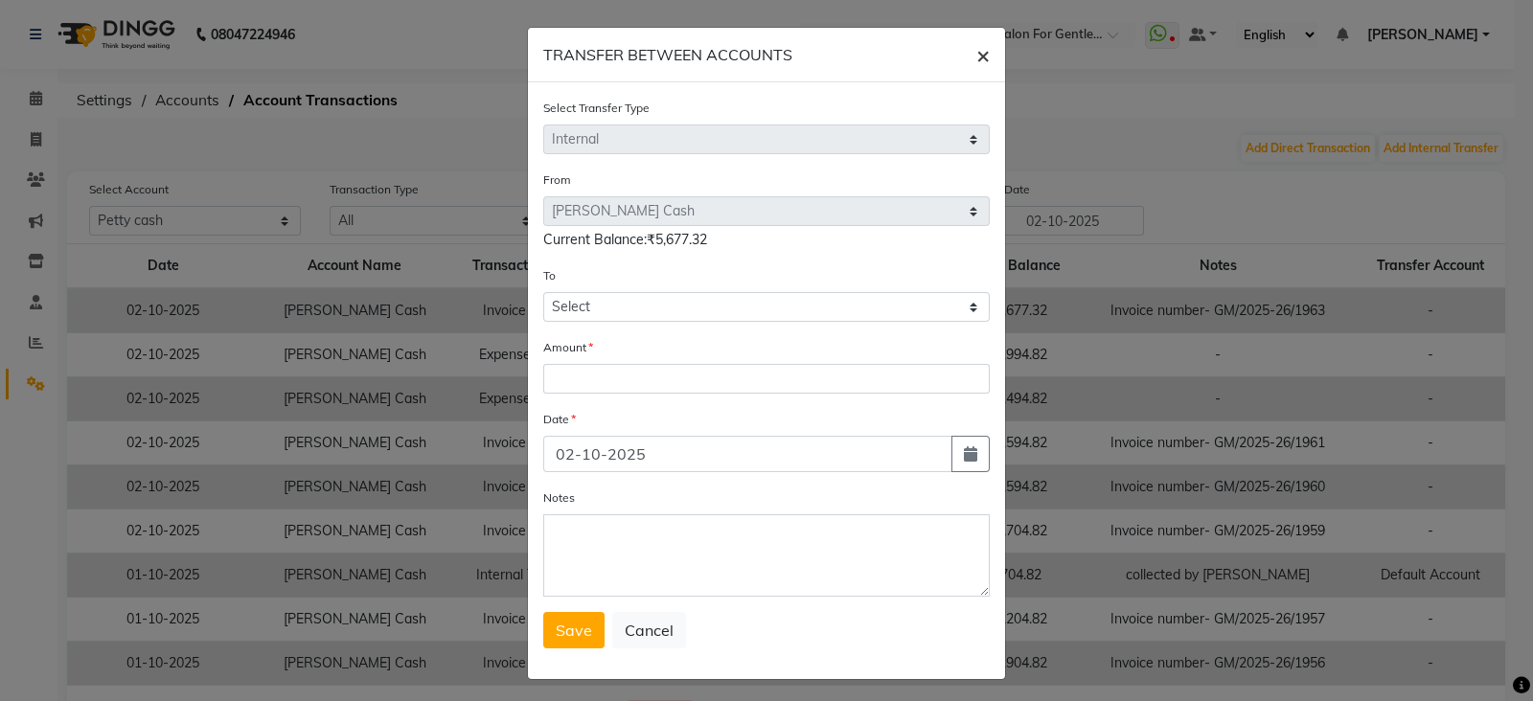
click at [977, 40] on span "×" at bounding box center [983, 54] width 13 height 29
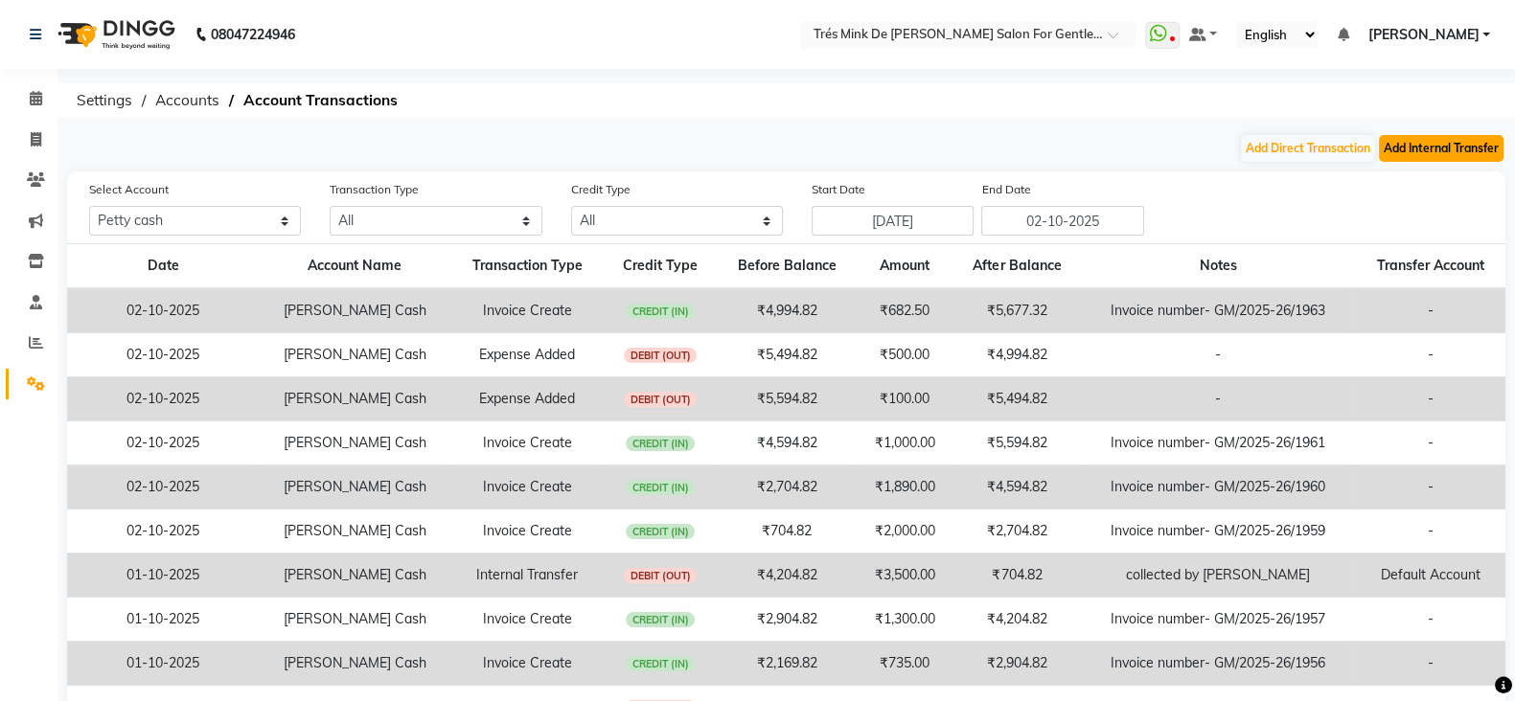
click at [1441, 146] on button "Add Internal Transfer" at bounding box center [1441, 148] width 125 height 27
select select "internal transfer"
select select "1898"
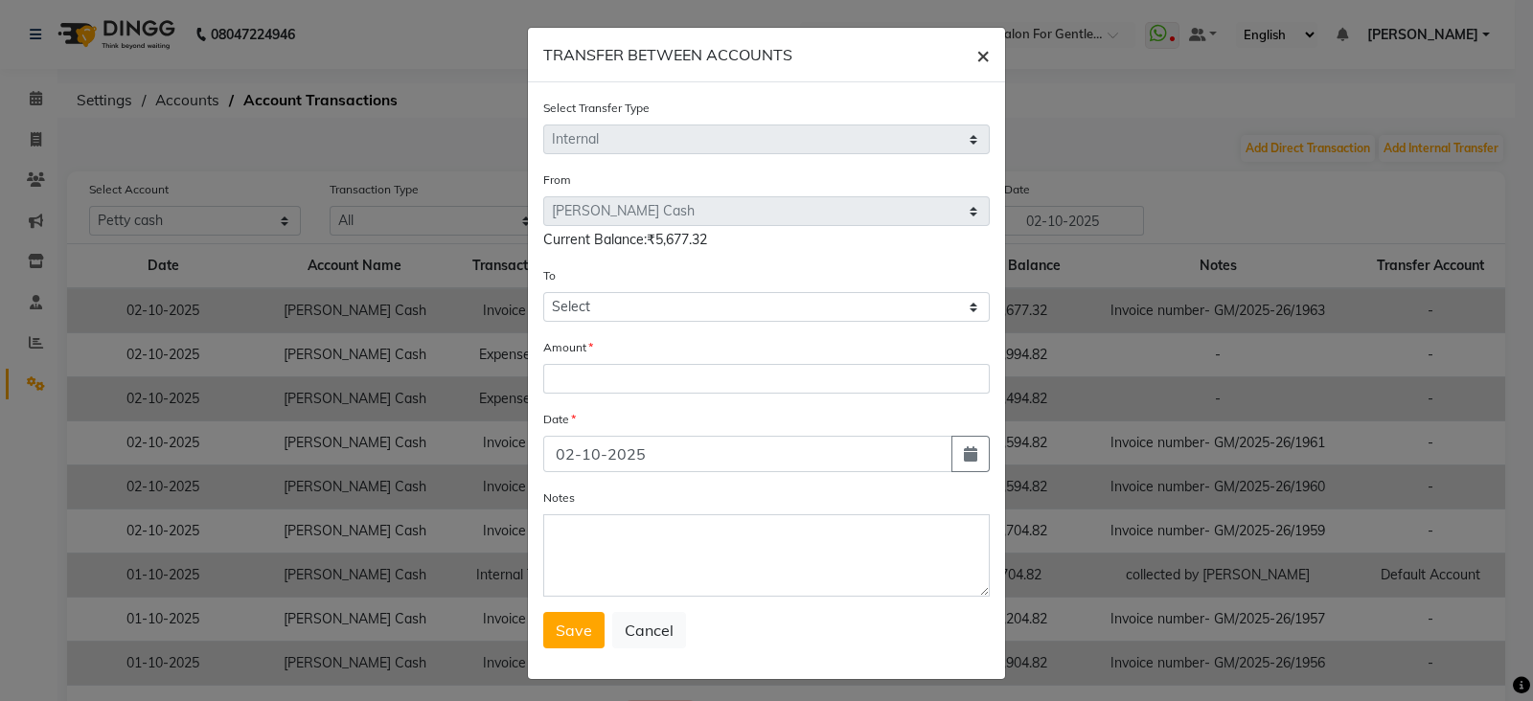
click at [981, 48] on button "×" at bounding box center [983, 55] width 44 height 54
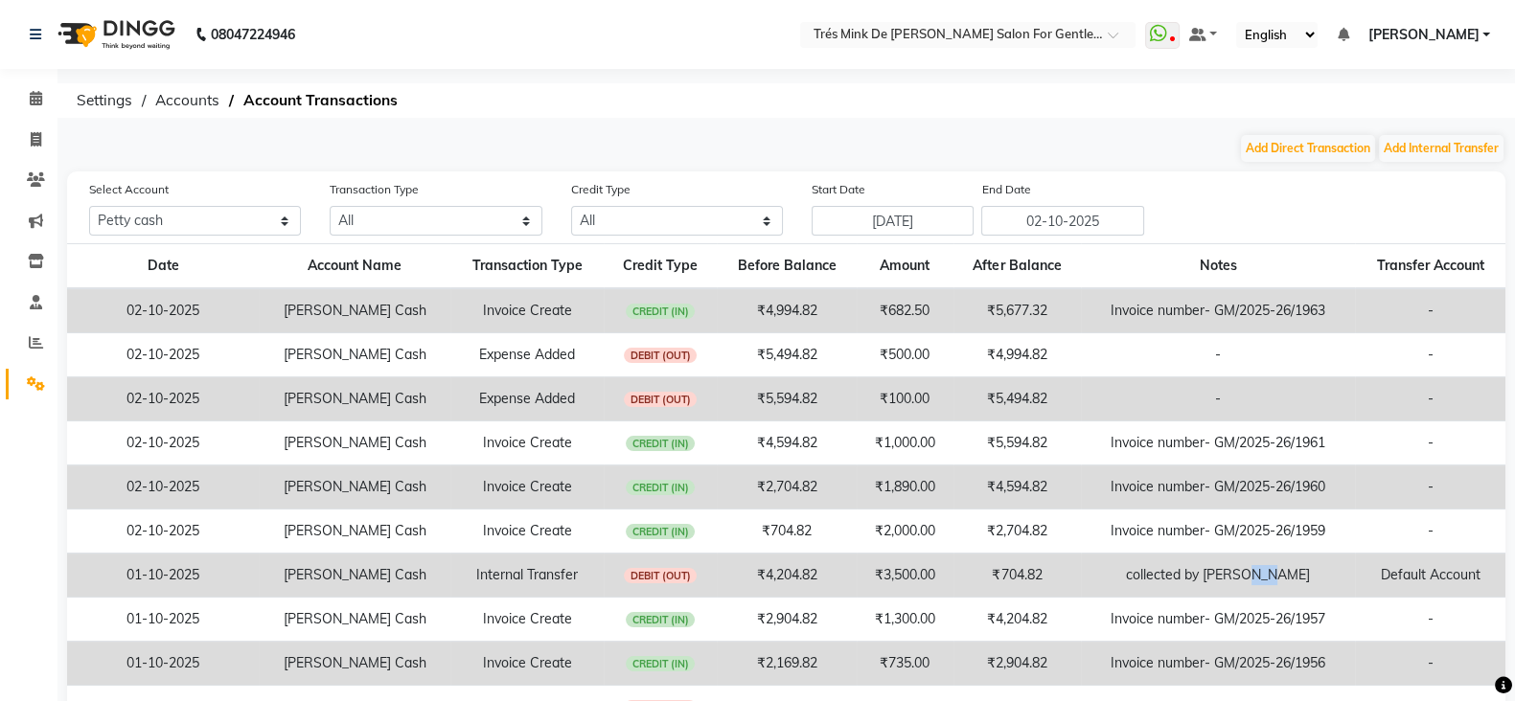
drag, startPoint x: 1293, startPoint y: 572, endPoint x: 1271, endPoint y: 576, distance: 22.4
click at [1271, 576] on td "collected by [PERSON_NAME]" at bounding box center [1218, 576] width 274 height 44
click at [1329, 568] on td "collected by [PERSON_NAME]" at bounding box center [1218, 576] width 274 height 44
drag, startPoint x: 1303, startPoint y: 584, endPoint x: 1137, endPoint y: 586, distance: 166.8
click at [1137, 586] on td "collected by [PERSON_NAME]" at bounding box center [1218, 576] width 274 height 44
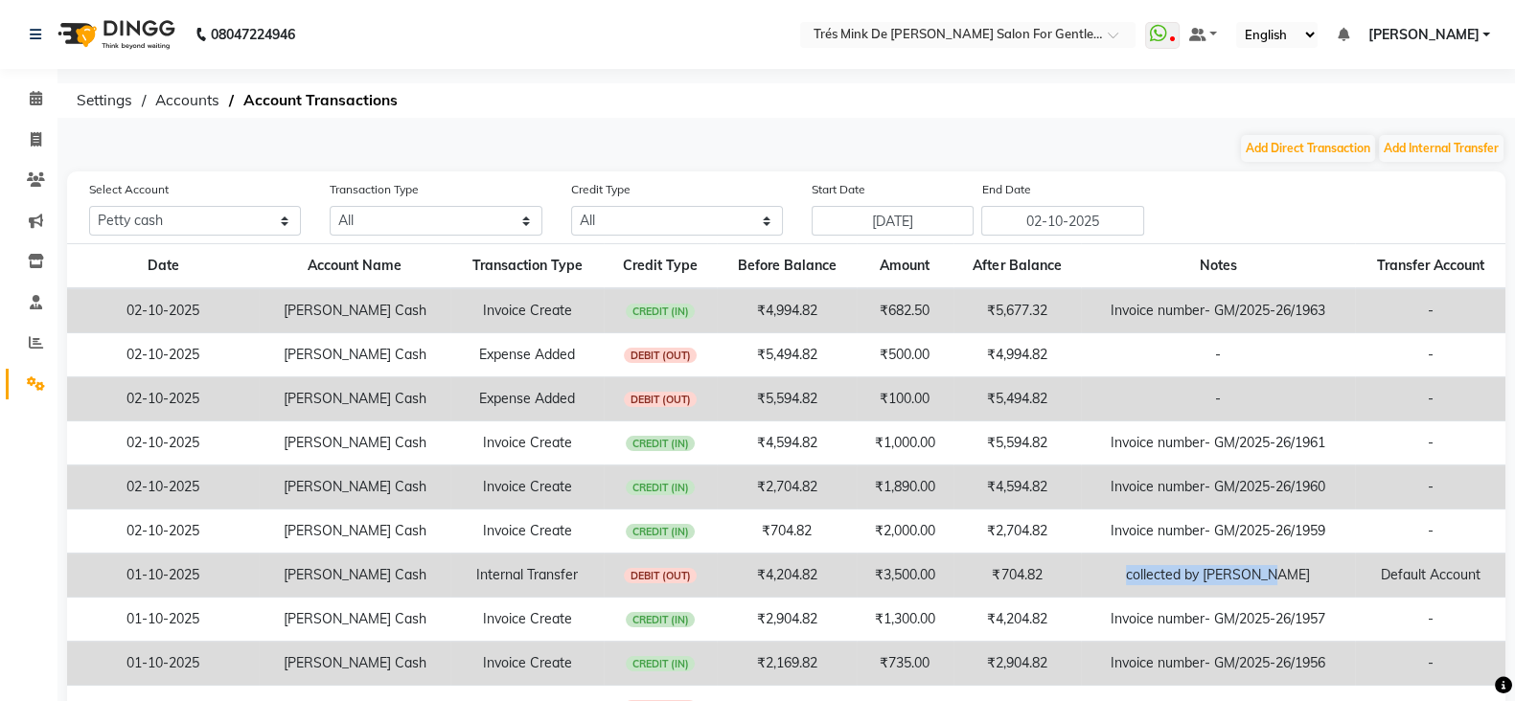
copy td "collected by [PERSON_NAME]"
click at [1471, 150] on button "Add Internal Transfer" at bounding box center [1441, 148] width 125 height 27
select select "internal transfer"
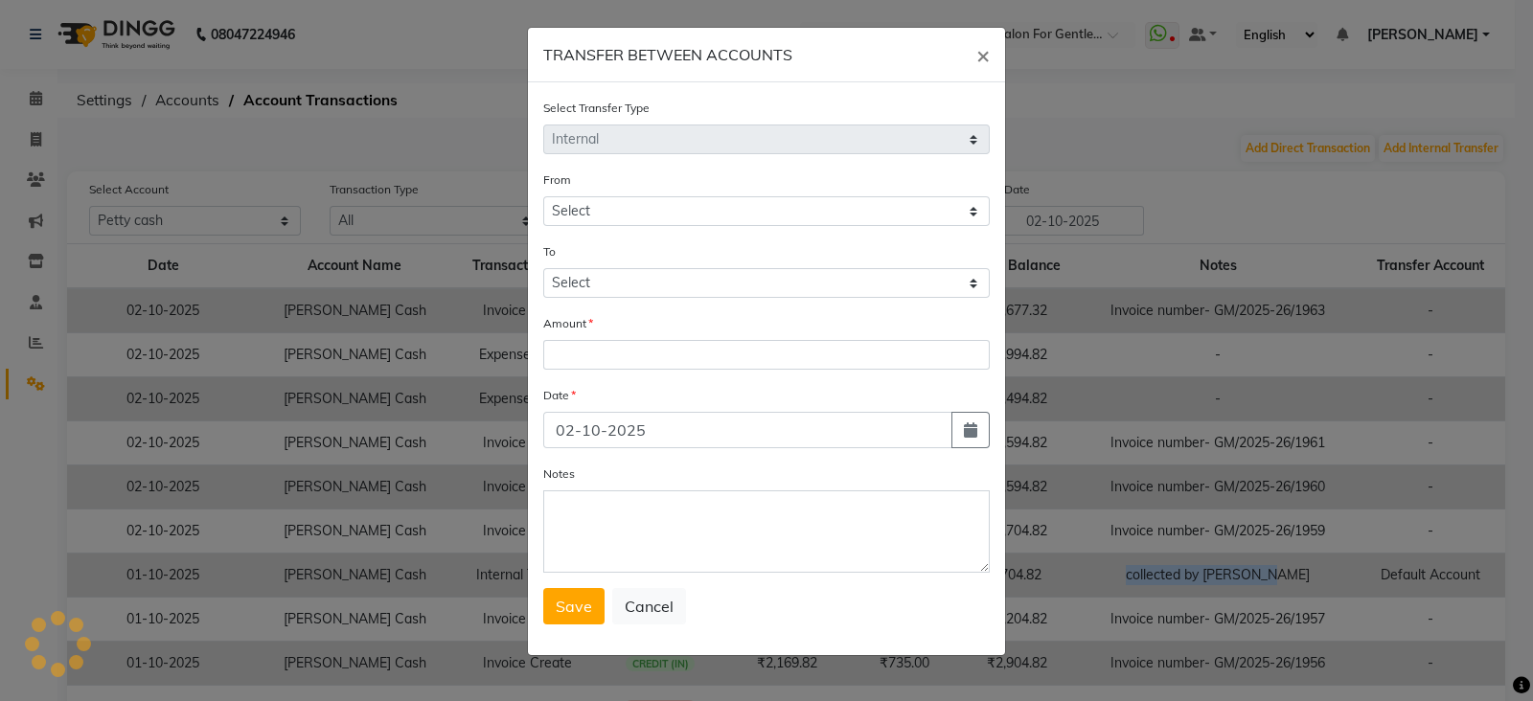
select select "1898"
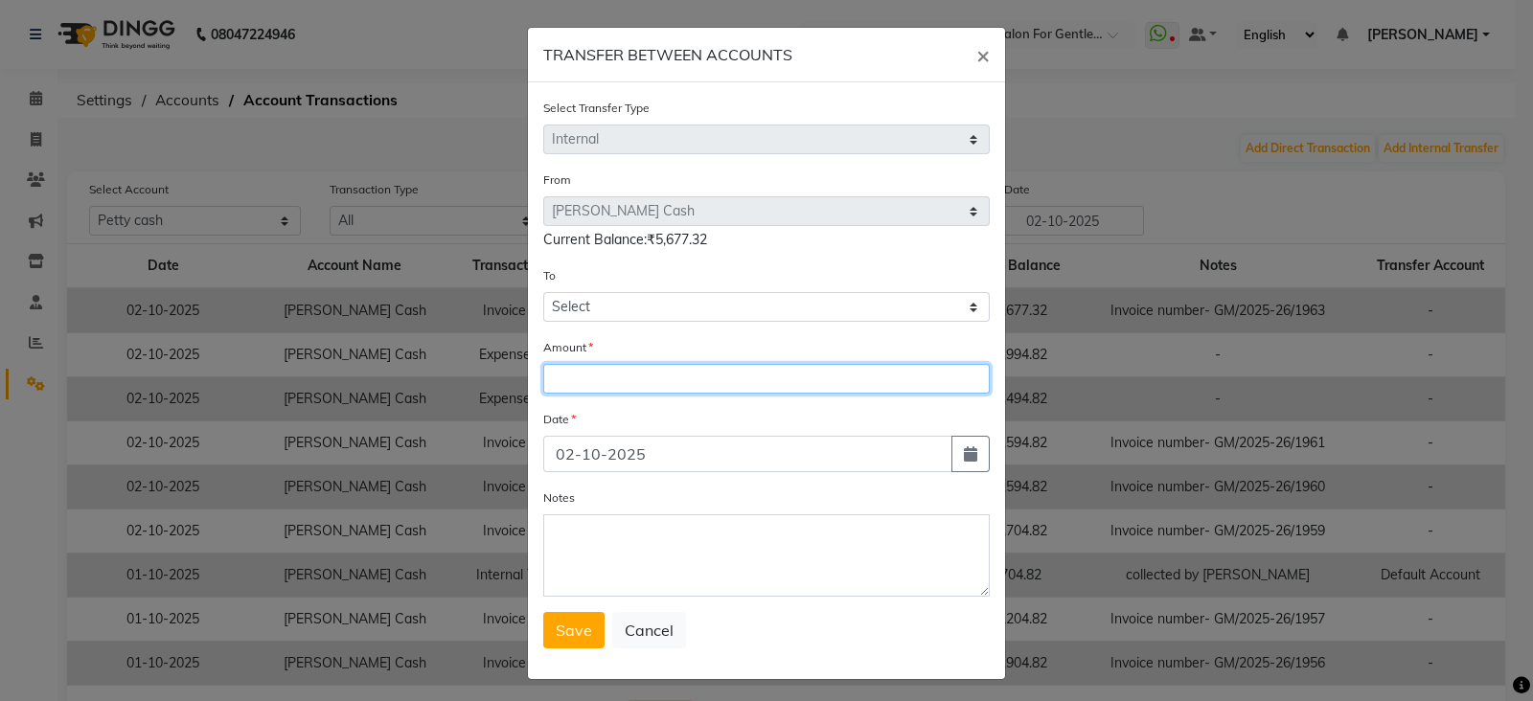
click at [730, 376] on input "number" at bounding box center [766, 379] width 447 height 30
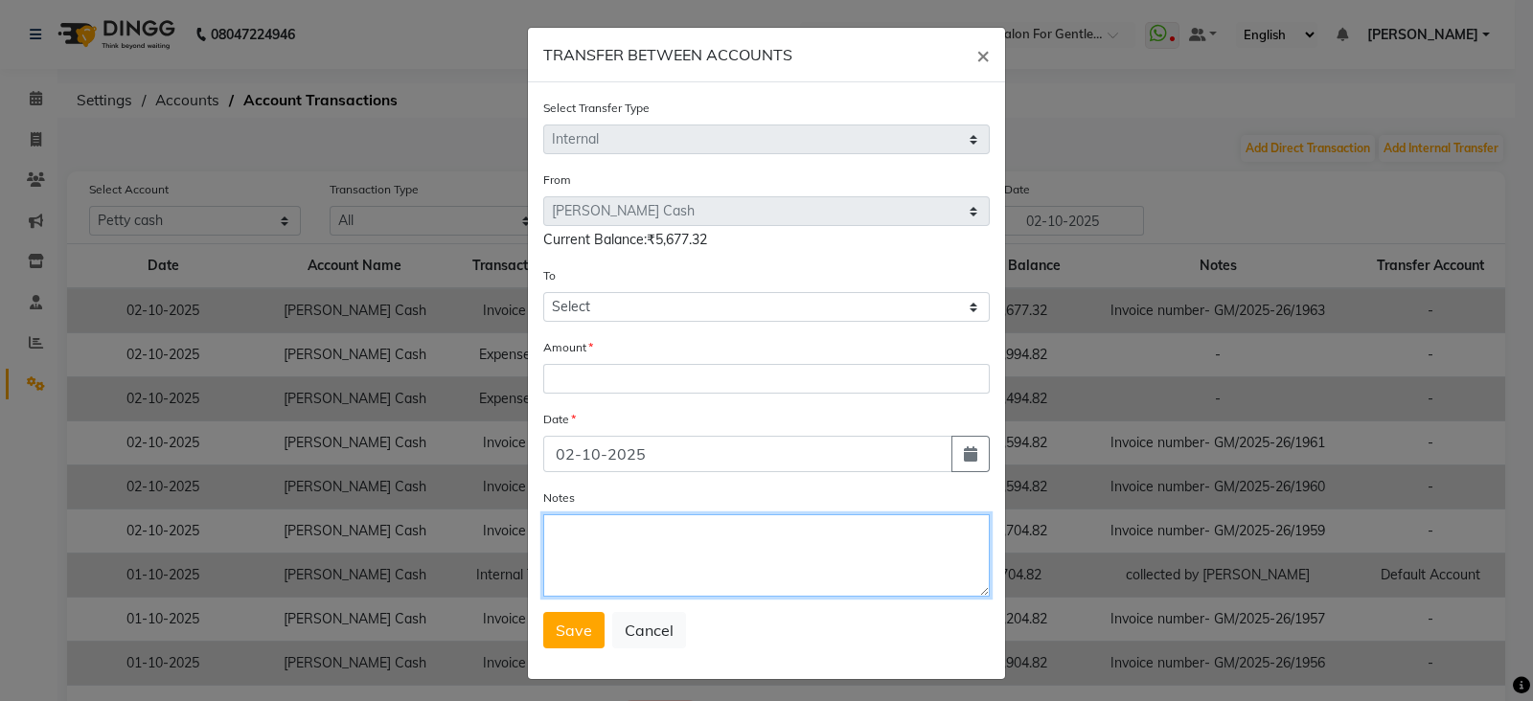
click at [698, 591] on textarea "Notes" at bounding box center [766, 556] width 447 height 82
paste textarea "collected by [PERSON_NAME]"
drag, startPoint x: 681, startPoint y: 540, endPoint x: 637, endPoint y: 541, distance: 44.1
click at [637, 541] on textarea "collected by [PERSON_NAME]" at bounding box center [766, 556] width 447 height 82
paste textarea "[PERSON_NAME]"
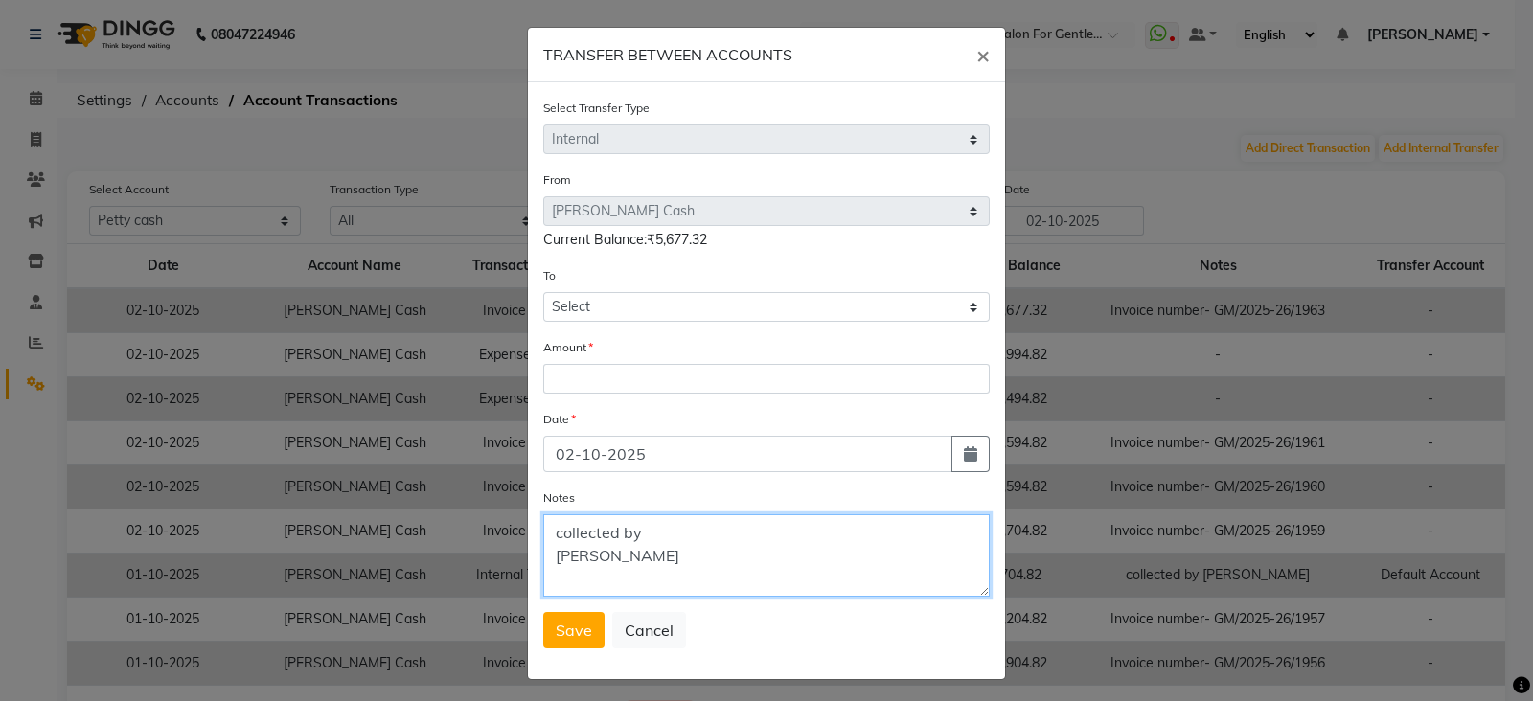
click at [546, 561] on textarea "collected by [PERSON_NAME]" at bounding box center [766, 556] width 447 height 82
type textarea "collected by [PERSON_NAME]"
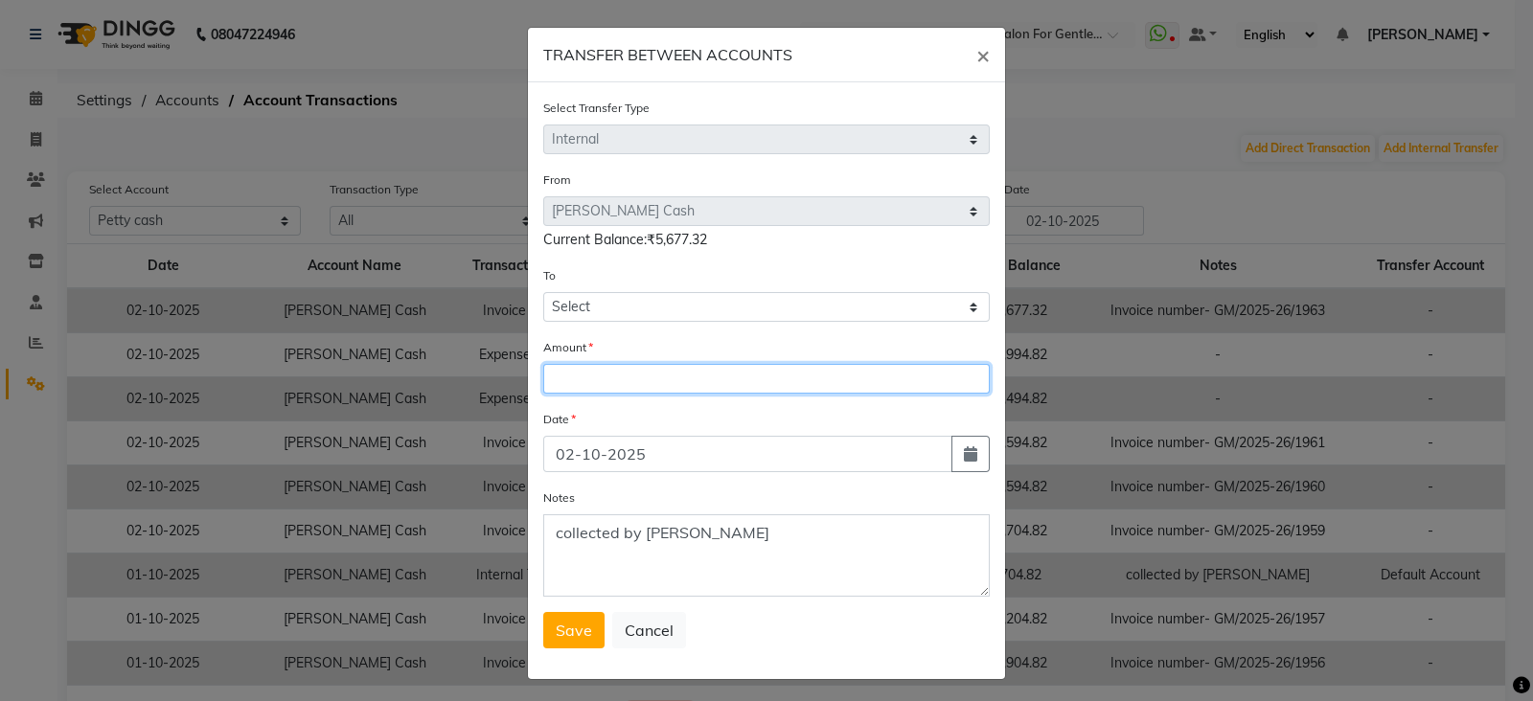
click at [640, 392] on input "number" at bounding box center [766, 379] width 447 height 30
type input "5500"
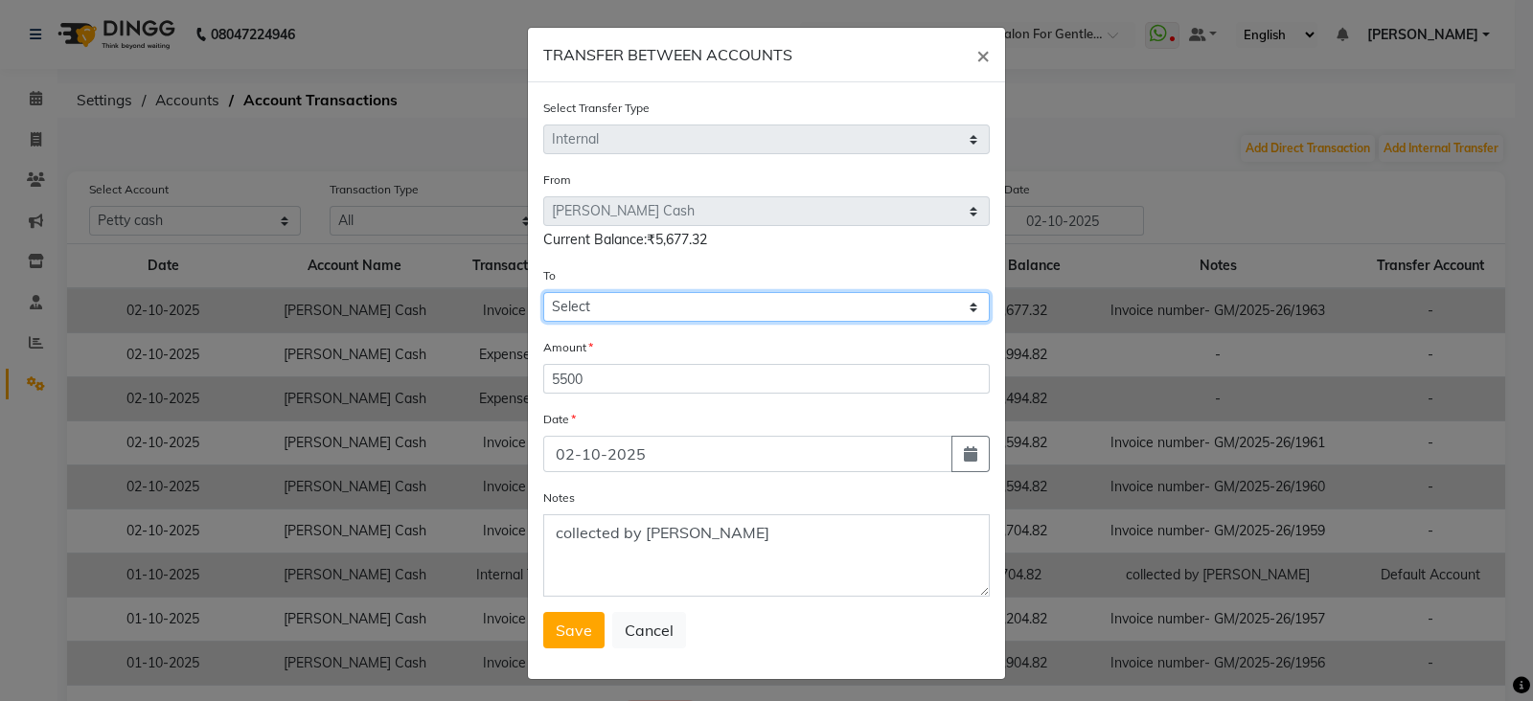
click at [689, 307] on select "Select Default Account [PERSON_NAME] Cash" at bounding box center [766, 307] width 447 height 30
select select "1084"
click at [543, 295] on select "Select Default Account [PERSON_NAME] Cash" at bounding box center [766, 307] width 447 height 30
click at [575, 625] on button "Save" at bounding box center [573, 630] width 61 height 36
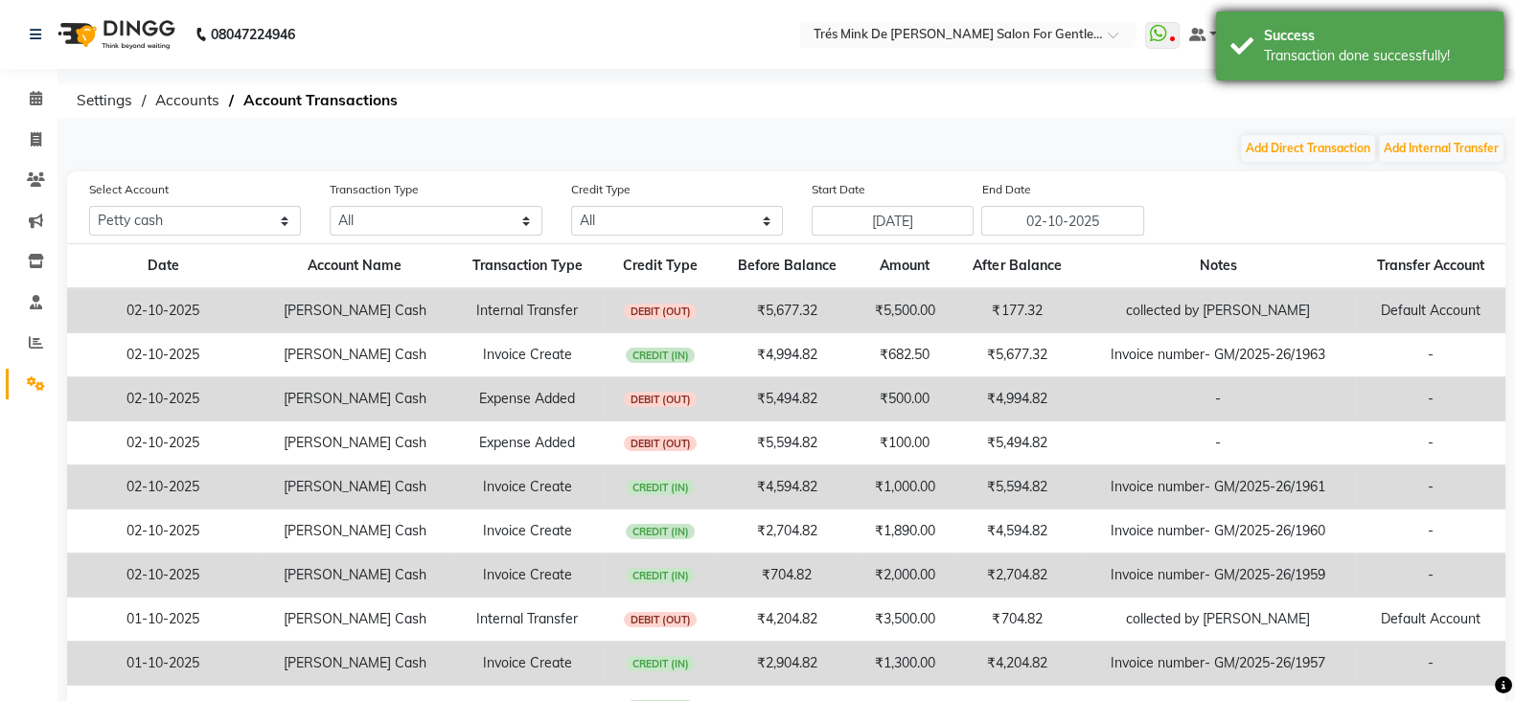
click at [1359, 71] on div "Success Transaction done successfully!" at bounding box center [1359, 45] width 287 height 69
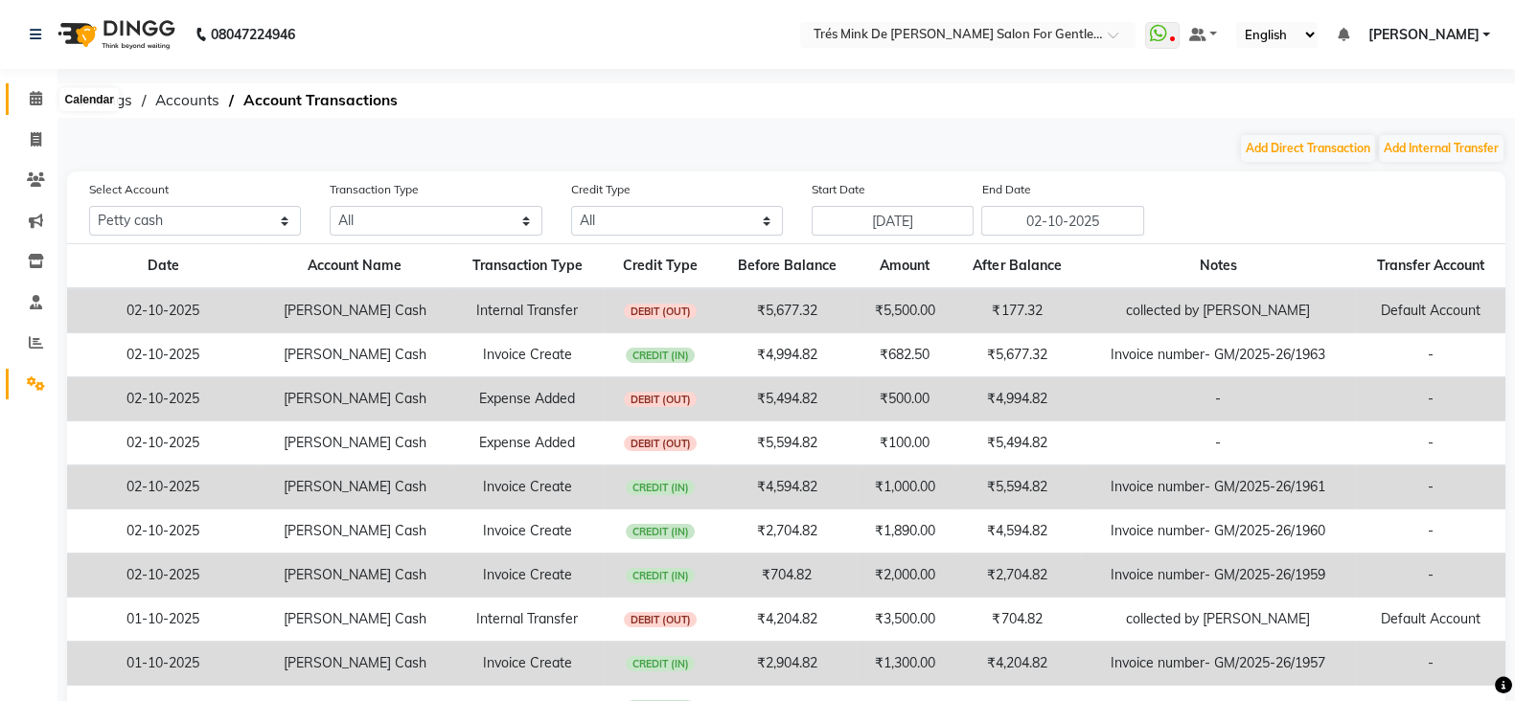
drag, startPoint x: 34, startPoint y: 100, endPoint x: 49, endPoint y: 101, distance: 14.4
click at [34, 100] on icon at bounding box center [36, 98] width 12 height 14
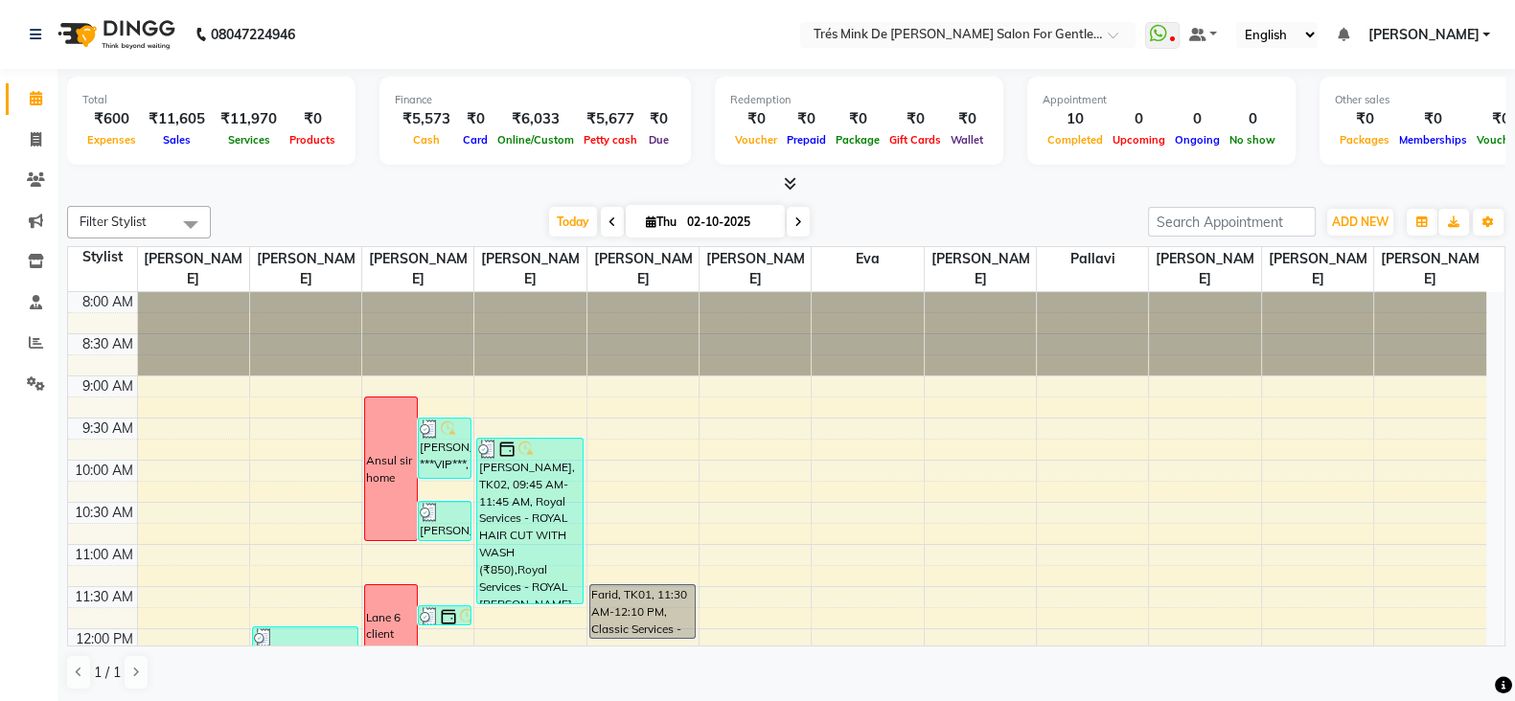
scroll to position [359, 0]
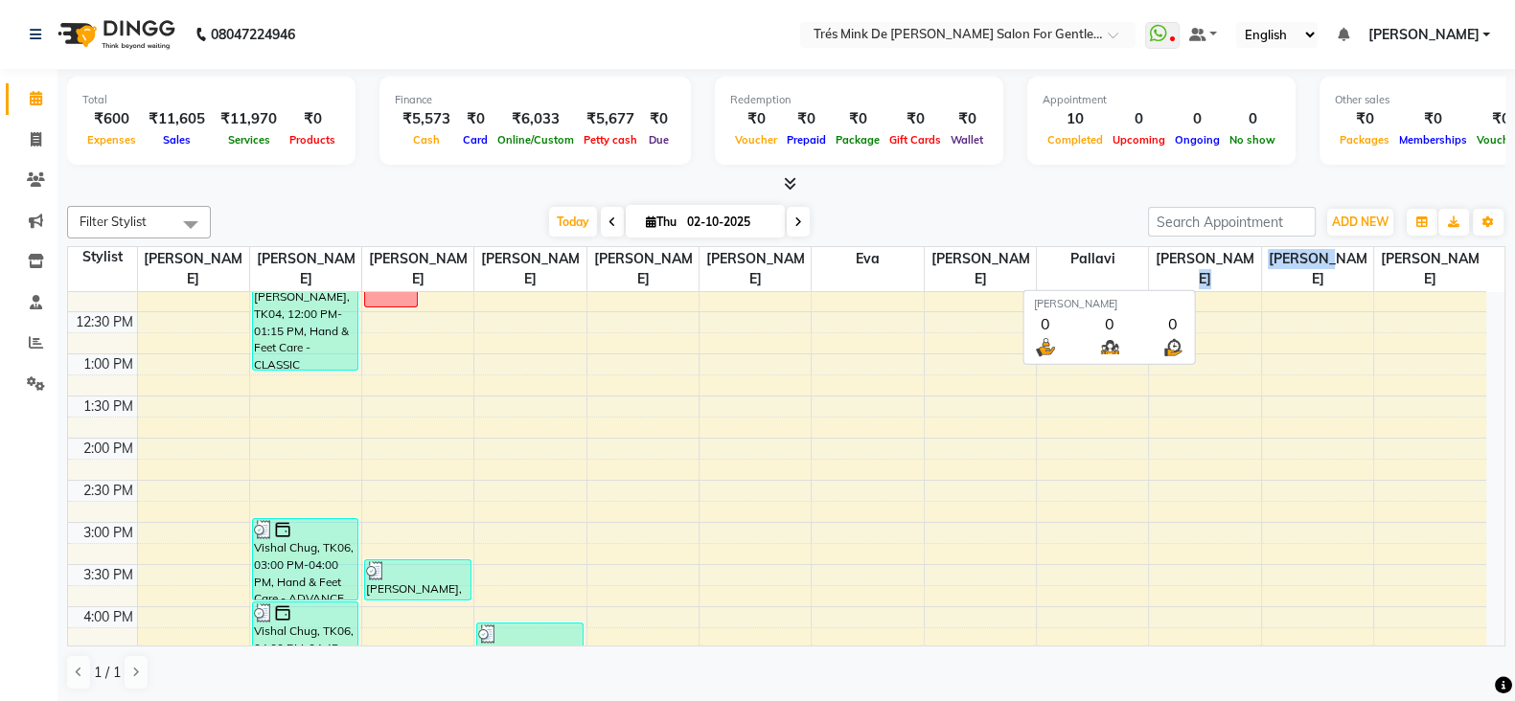
drag, startPoint x: 1322, startPoint y: 258, endPoint x: 1244, endPoint y: 265, distance: 79.0
click at [1244, 265] on tr "Stylist [PERSON_NAME] [PERSON_NAME] [PERSON_NAME] [PERSON_NAME] Rohan [PERSON_N…" at bounding box center [777, 269] width 1418 height 45
copy tr "[PERSON_NAME]"
